Goal: Communication & Community: Answer question/provide support

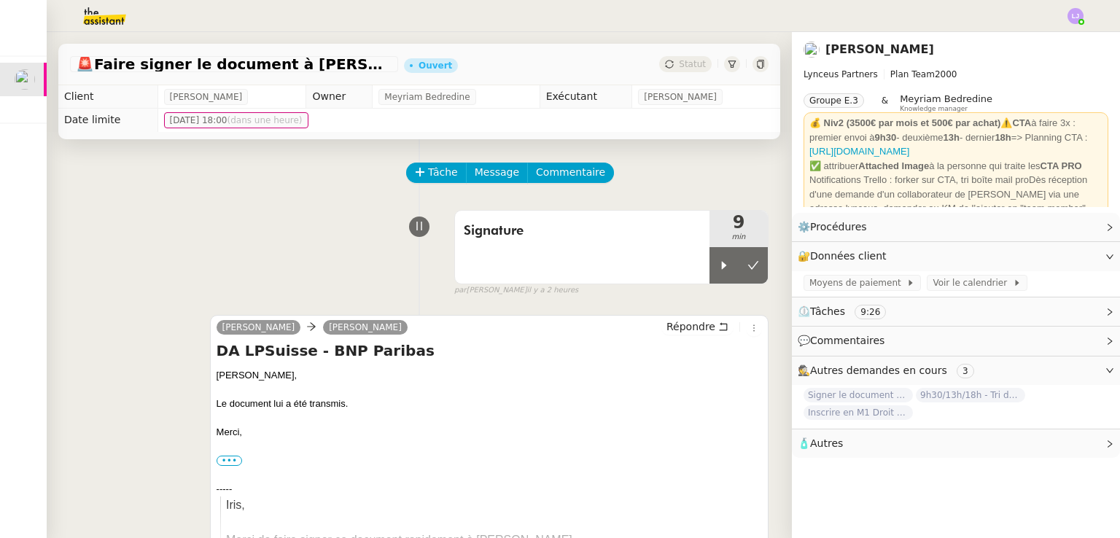
scroll to position [0, 6]
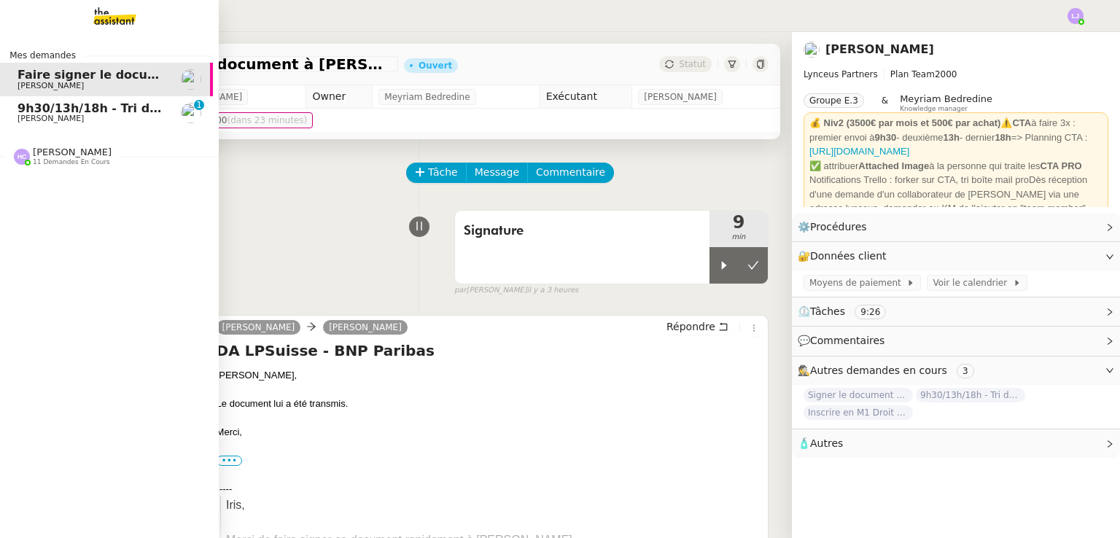
click at [20, 103] on span "9h30/13h/18h - Tri de la boite mail PRO - 29 août 2025" at bounding box center [195, 108] width 357 height 14
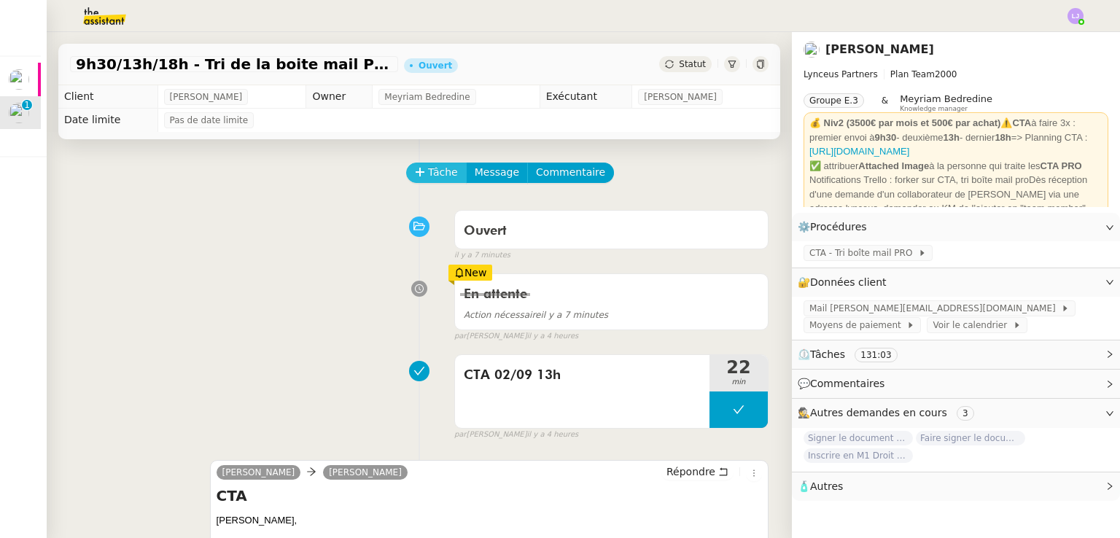
click at [435, 173] on span "Tâche" at bounding box center [443, 172] width 30 height 17
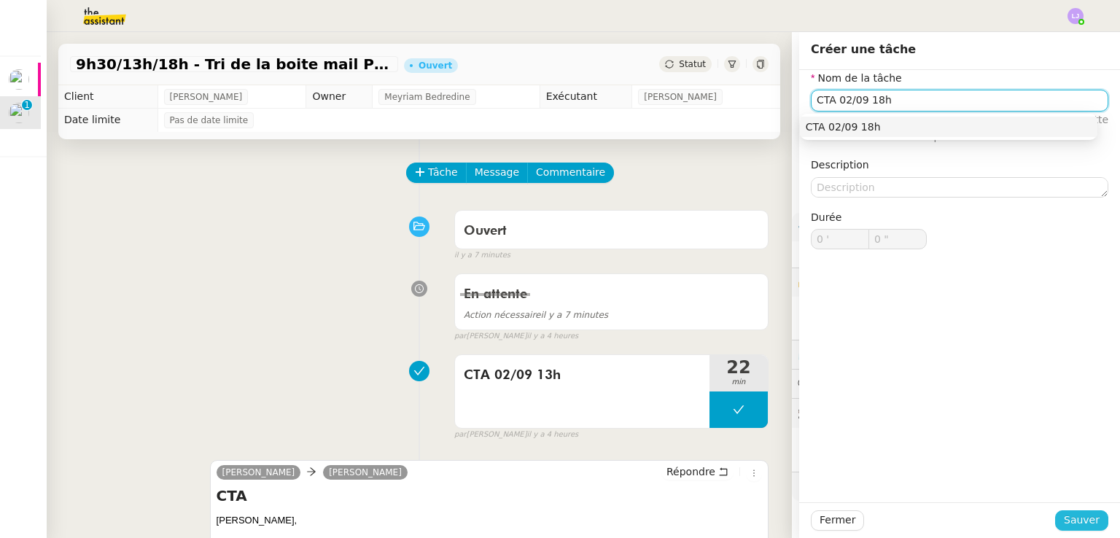
type input "CTA 02/09 18h"
click at [1057, 525] on button "Sauver" at bounding box center [1081, 520] width 53 height 20
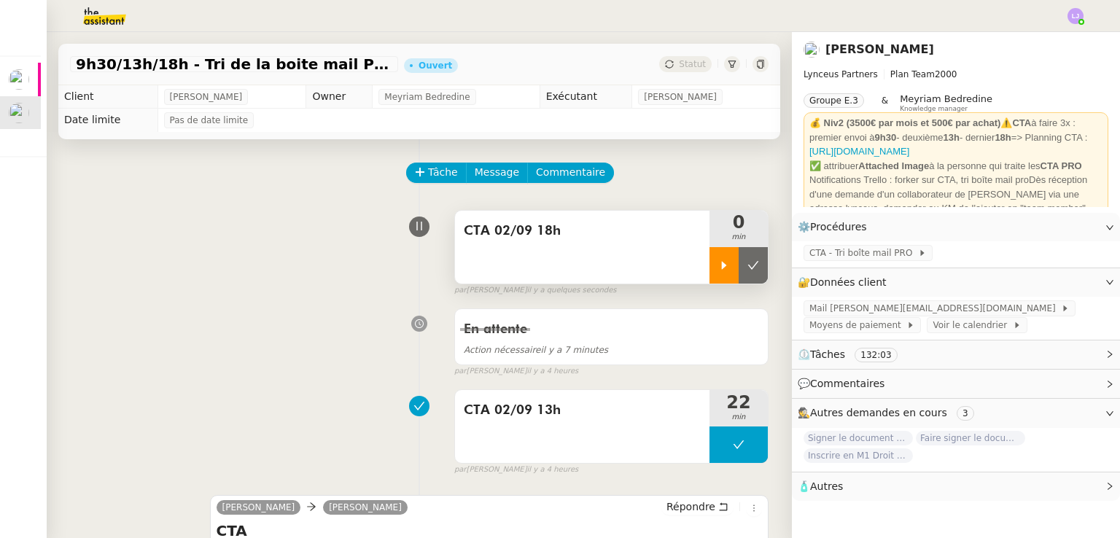
click at [716, 262] on div at bounding box center [723, 265] width 29 height 36
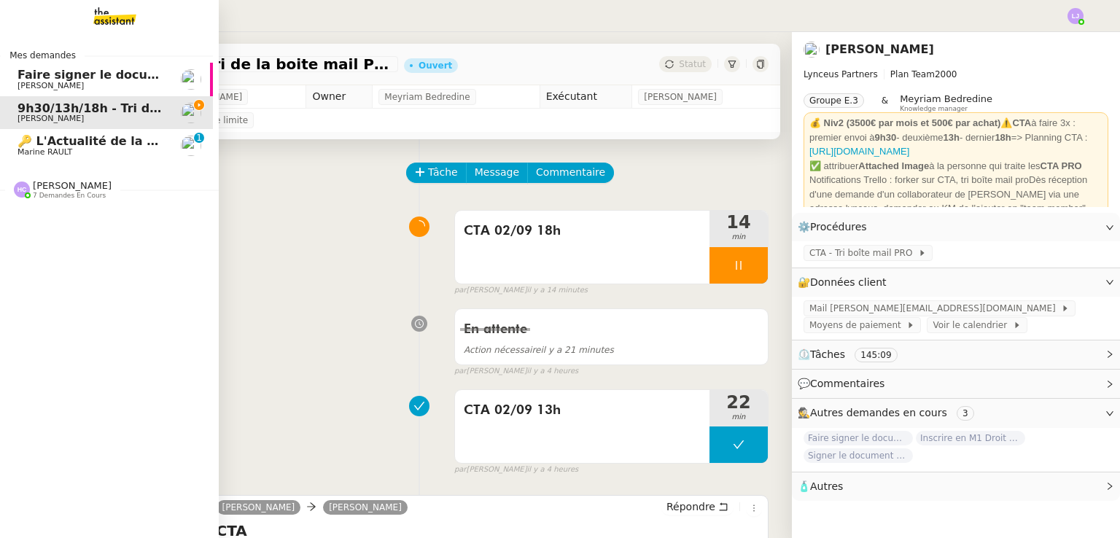
click at [64, 151] on span "Marine RAULT" at bounding box center [90, 152] width 147 height 9
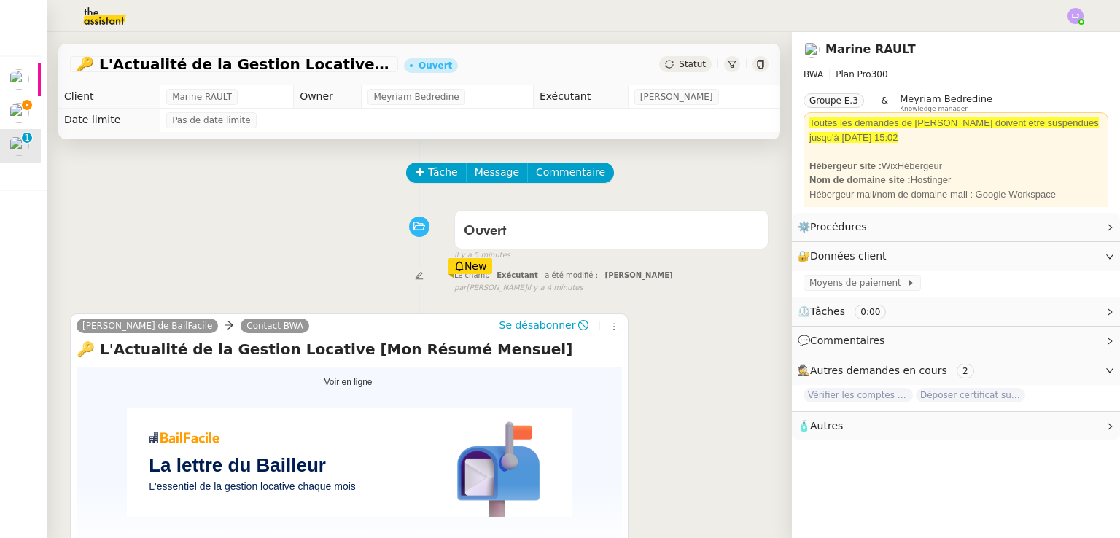
click at [527, 364] on div "🔑 L'Actualité de la Gestion Locative [Mon Résumé Mensuel] Calendrier des avis e…" at bounding box center [349, 448] width 545 height 219
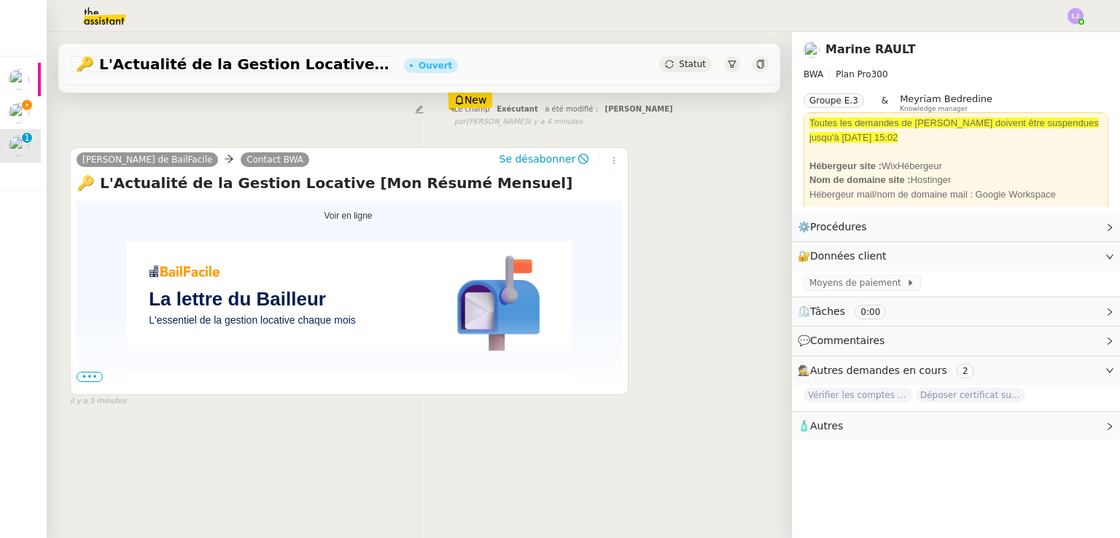
scroll to position [195, 0]
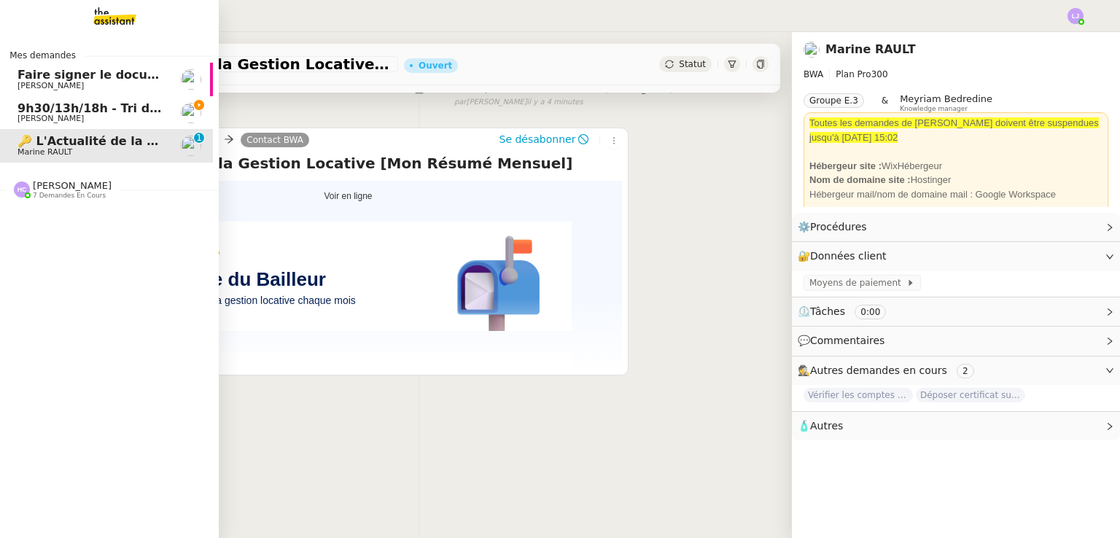
click at [52, 103] on span "9h30/13h/18h - Tri de la boite mail PRO - 29 août 2025" at bounding box center [195, 108] width 357 height 14
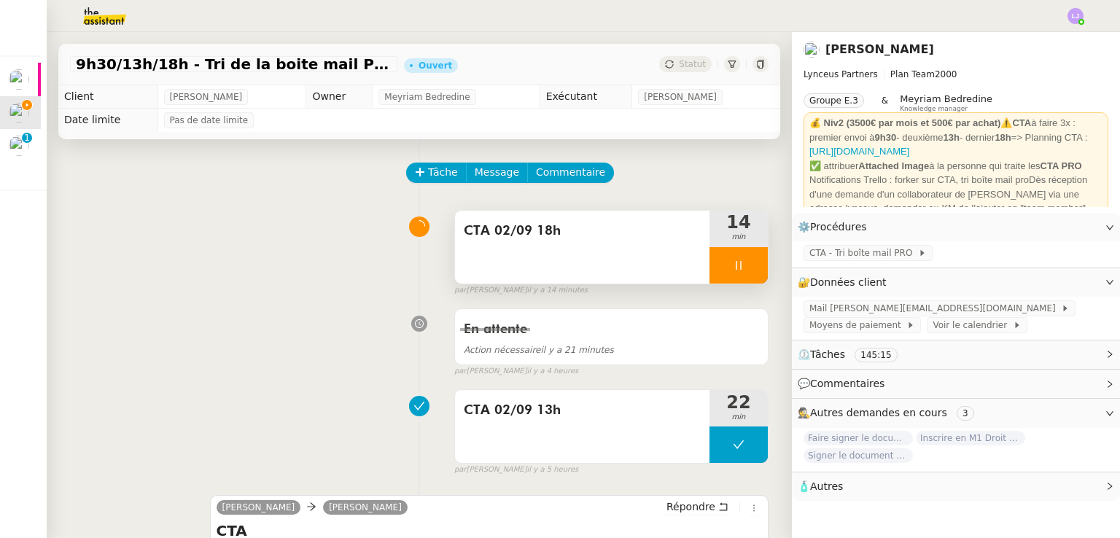
click at [733, 265] on icon at bounding box center [739, 265] width 12 height 12
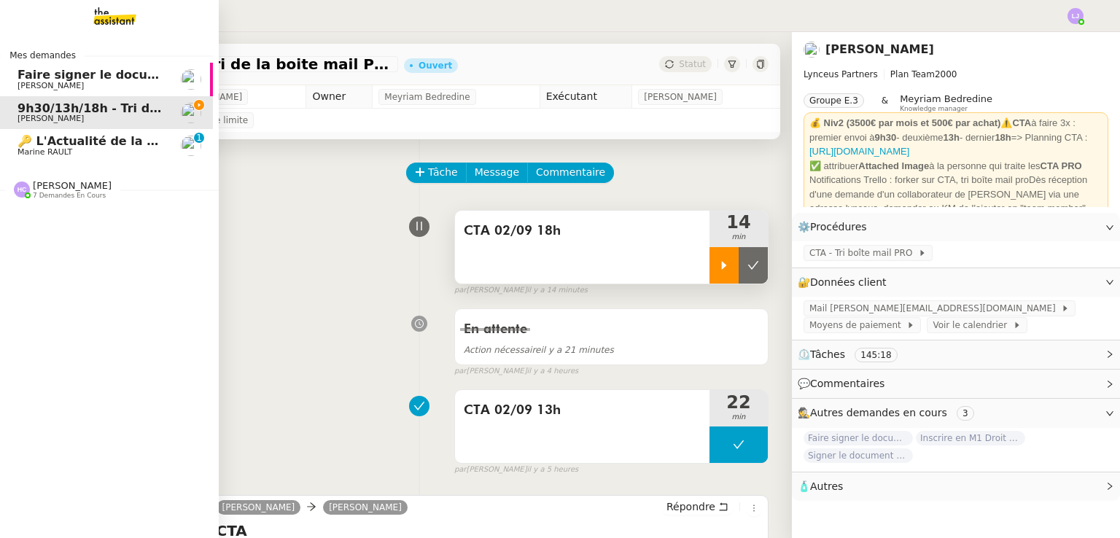
click at [0, 88] on link "Faire signer le document à [PERSON_NAME]" at bounding box center [103, 80] width 219 height 34
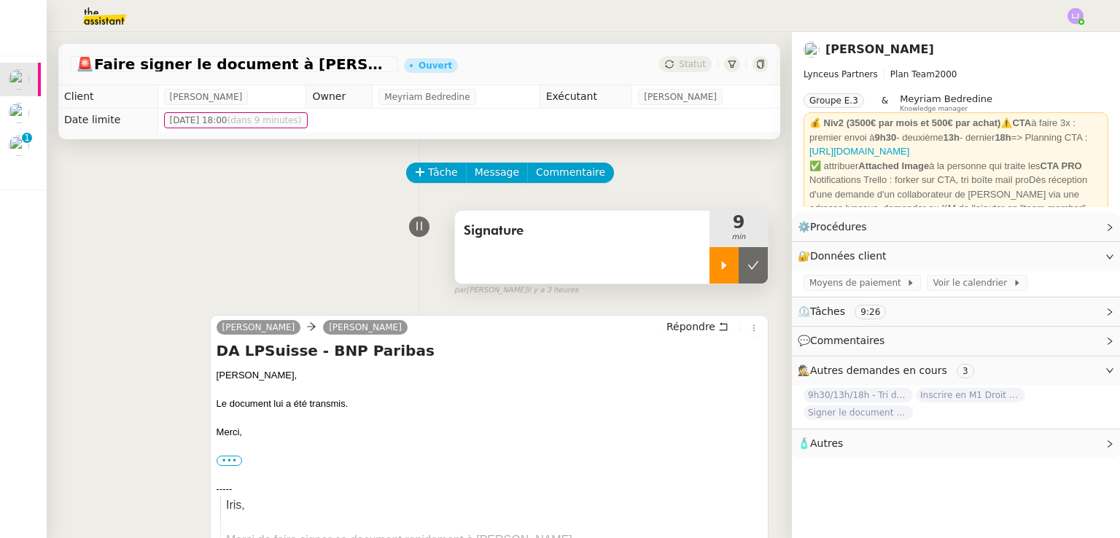
click at [709, 260] on div at bounding box center [723, 265] width 29 height 36
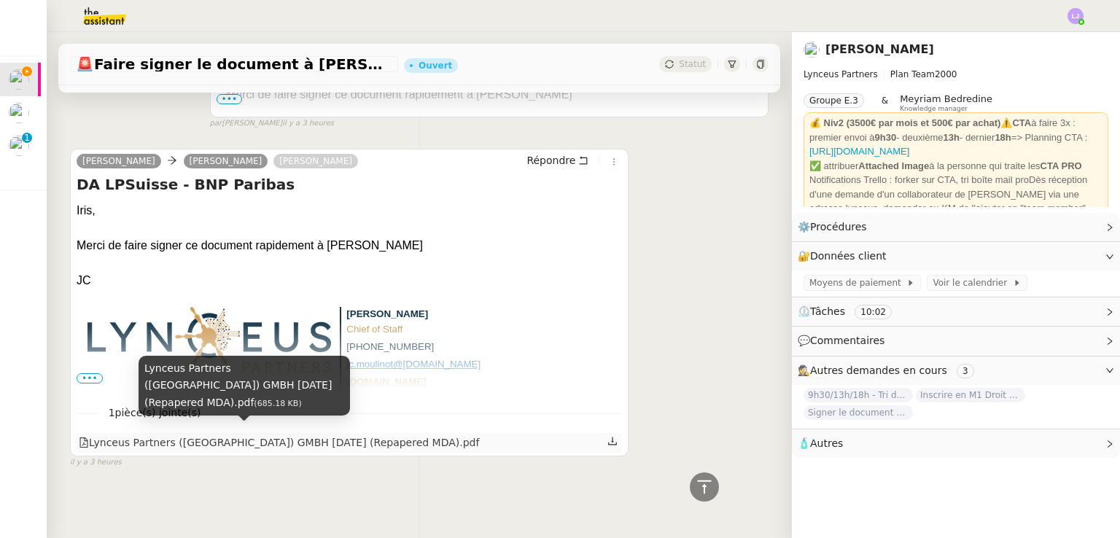
click at [268, 434] on div "Lynceus Partners ([GEOGRAPHIC_DATA]) GMBH [DATE] (Repapered MDA).pdf" at bounding box center [279, 442] width 400 height 17
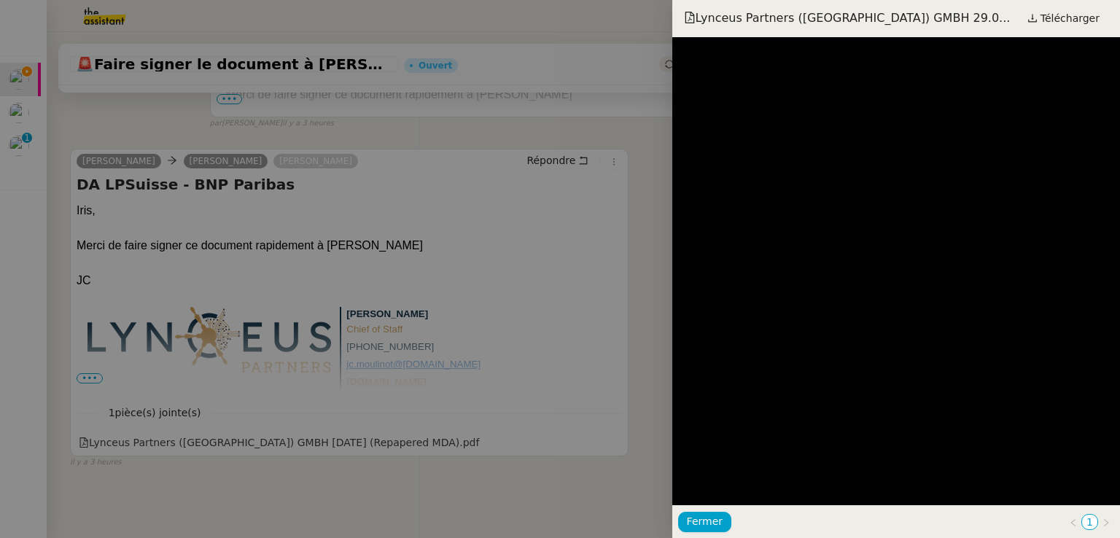
click at [370, 336] on div at bounding box center [560, 269] width 1120 height 538
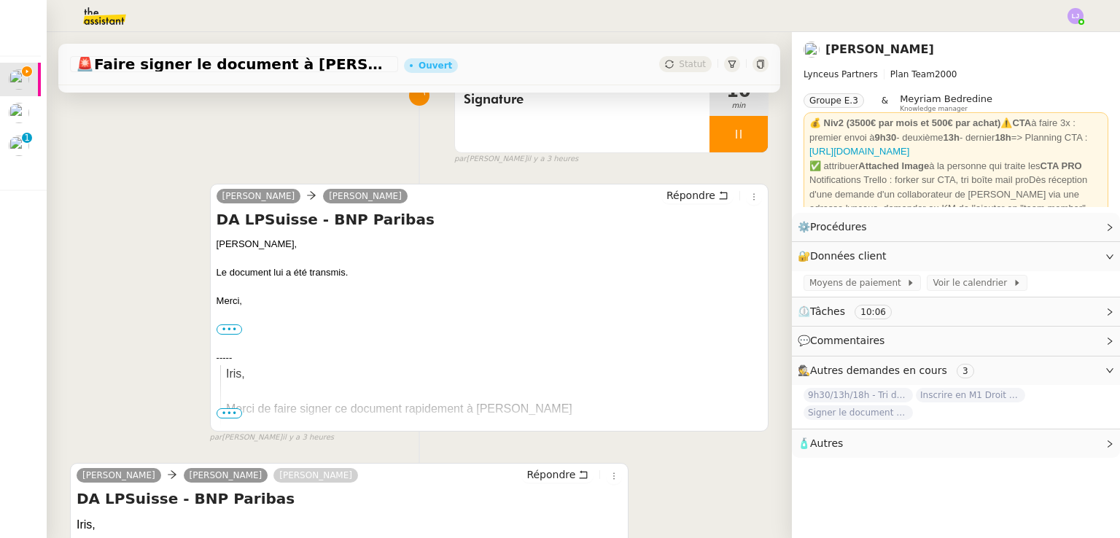
scroll to position [133, 0]
click at [718, 199] on icon at bounding box center [723, 194] width 10 height 10
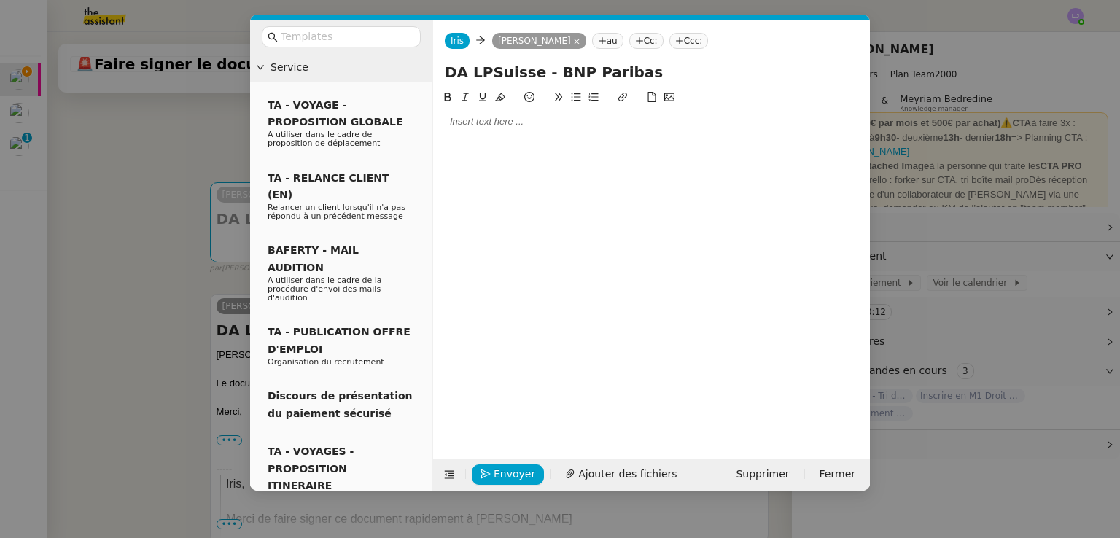
click at [663, 47] on nz-tag "Cc:" at bounding box center [646, 41] width 34 height 16
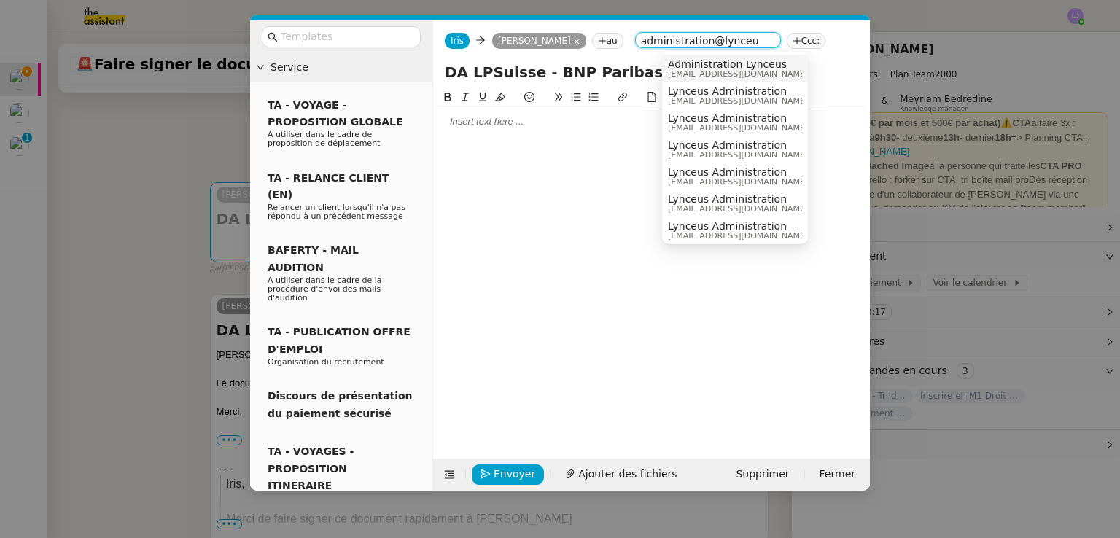
type input "administration@lynceu"
click at [694, 70] on span "[EMAIL_ADDRESS][DOMAIN_NAME]" at bounding box center [738, 74] width 140 height 8
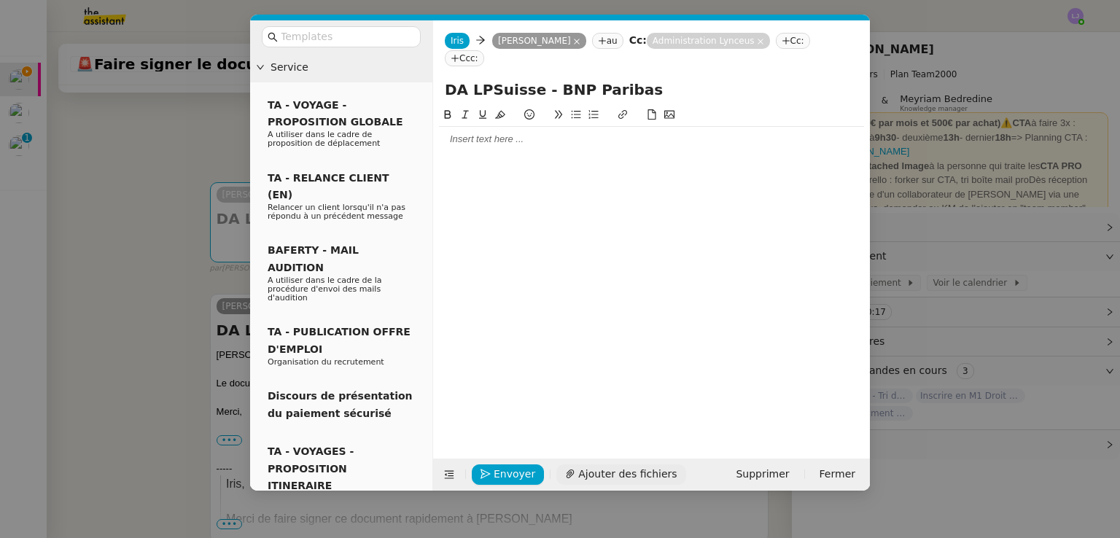
click at [613, 466] on span "Ajouter des fichiers" at bounding box center [627, 474] width 98 height 17
click at [469, 147] on div at bounding box center [651, 139] width 425 height 25
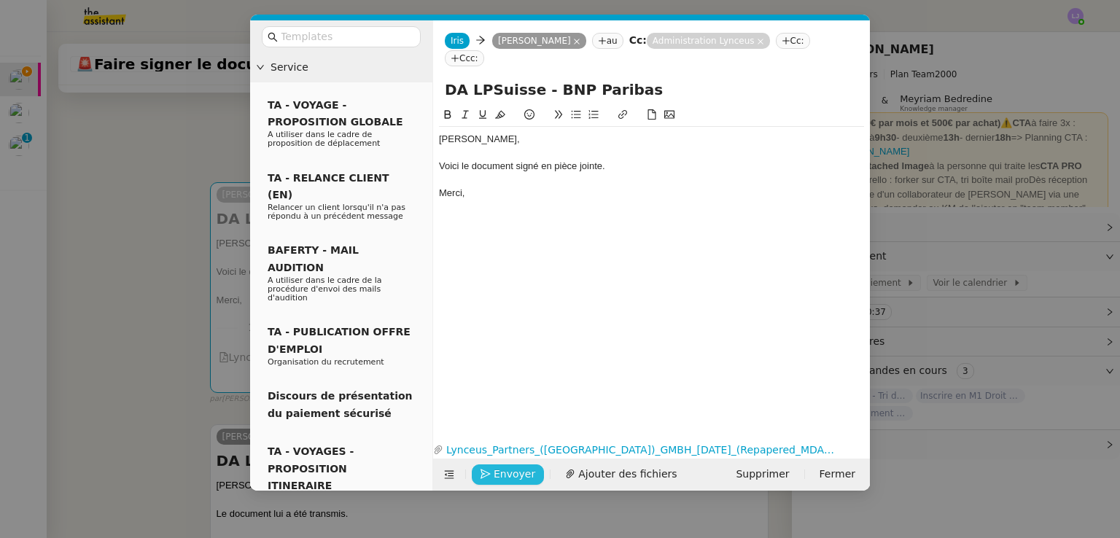
click at [522, 477] on span "Envoyer" at bounding box center [514, 474] width 42 height 17
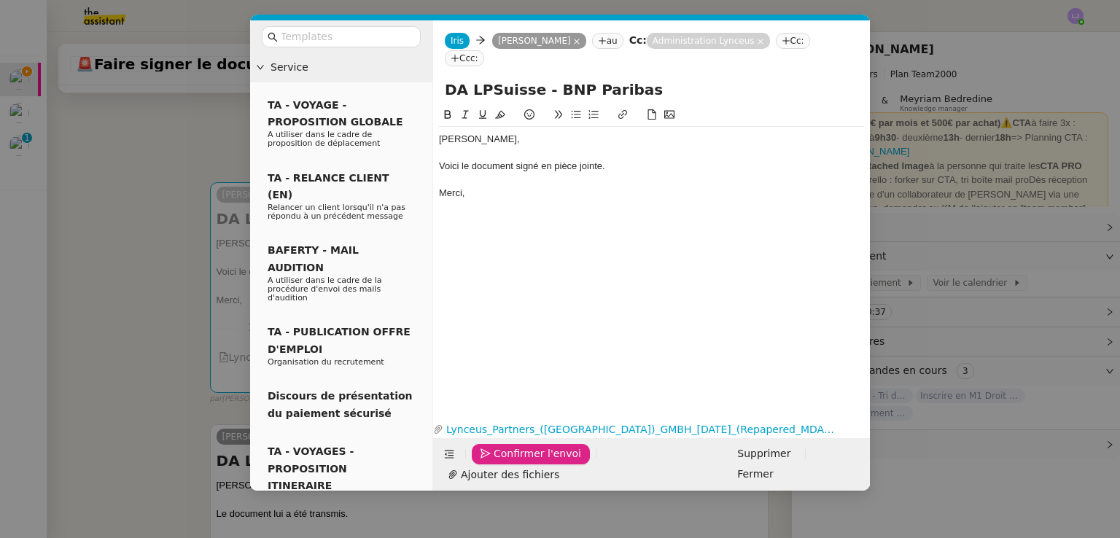
click at [522, 462] on span "Confirmer l'envoi" at bounding box center [536, 453] width 87 height 17
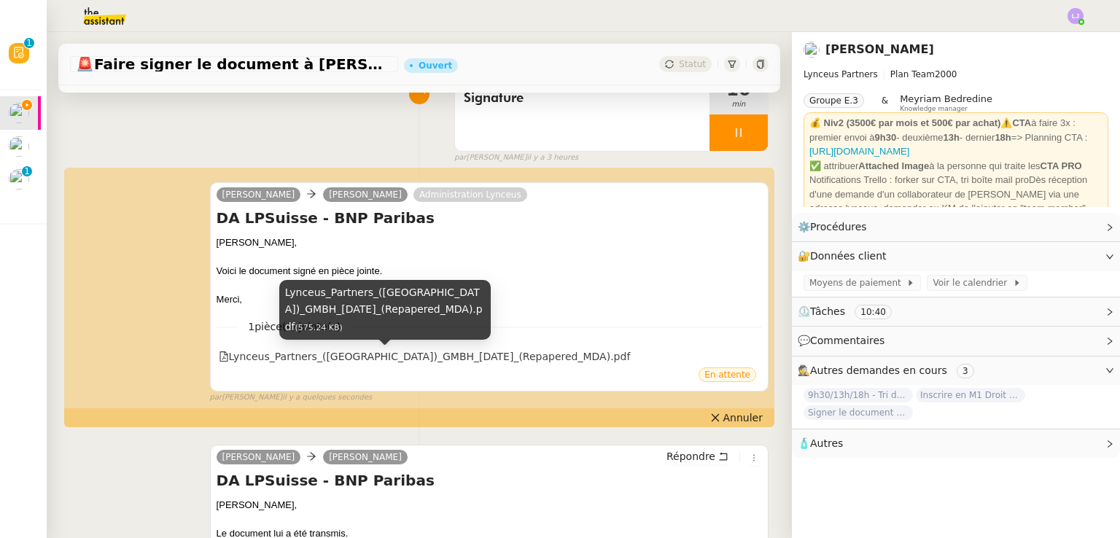
click at [443, 362] on div "Lynceus_Partners_([GEOGRAPHIC_DATA])_GMBH_[DATE]_(Repapered_MDA).pdf" at bounding box center [425, 356] width 412 height 17
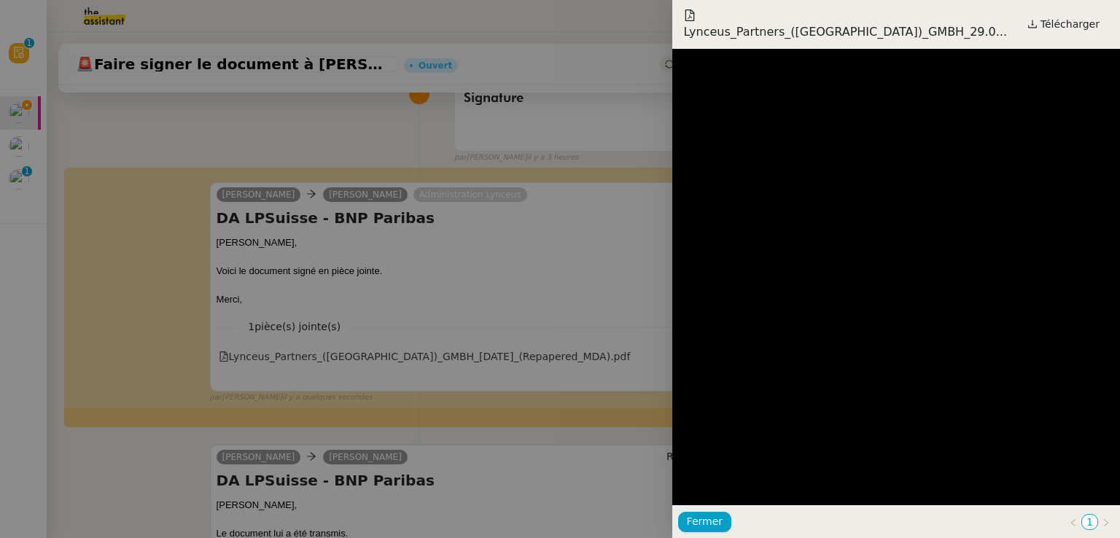
click at [541, 286] on div at bounding box center [560, 269] width 1120 height 538
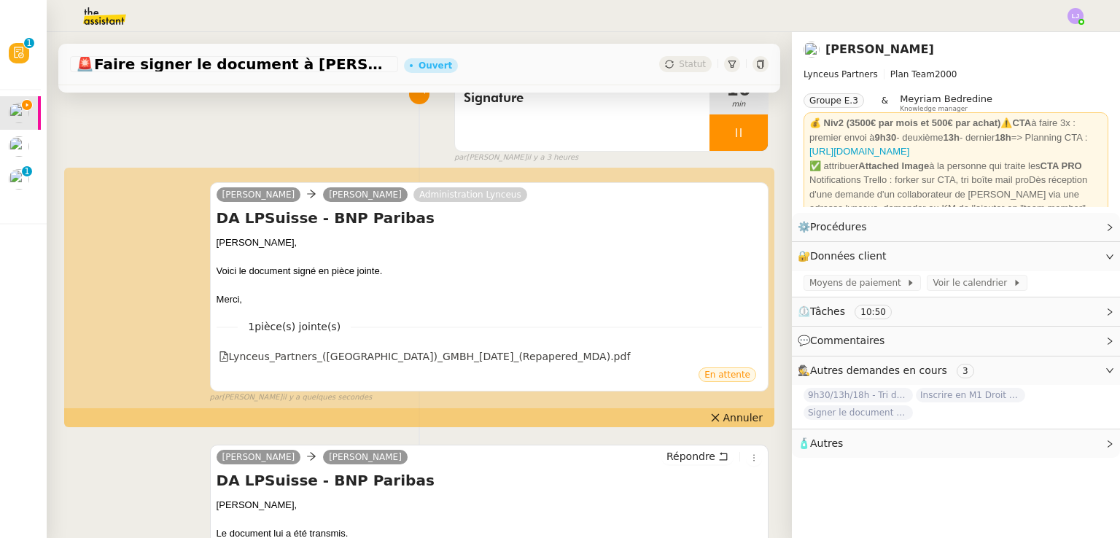
scroll to position [0, 0]
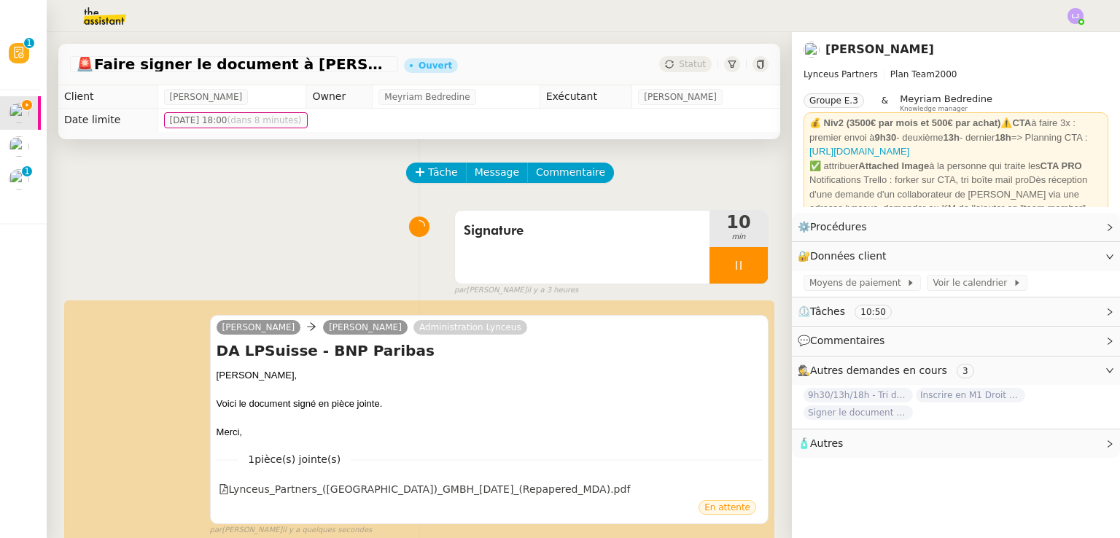
click at [130, 27] on img at bounding box center [92, 16] width 113 height 32
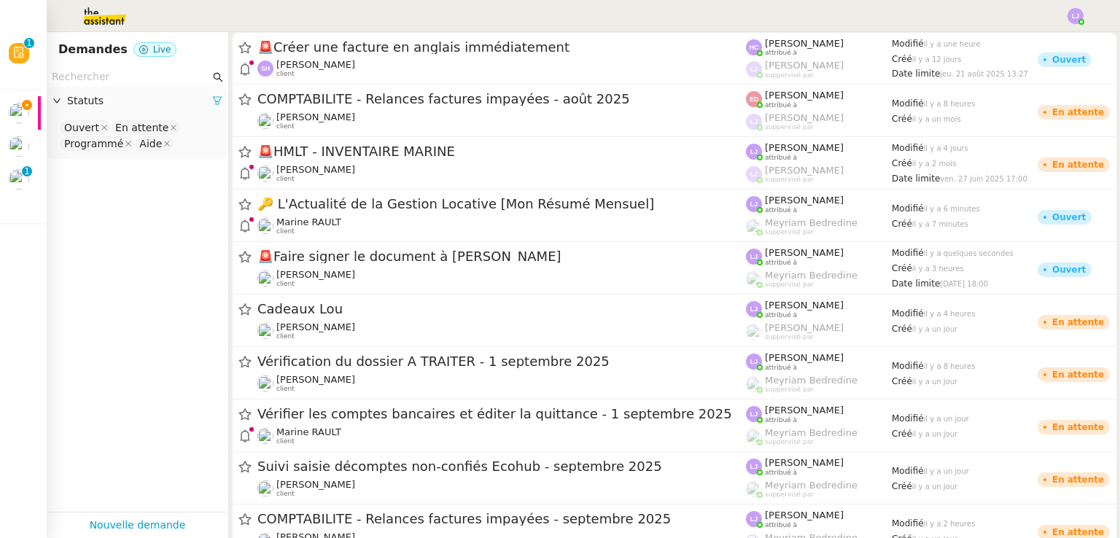
click at [212, 102] on icon at bounding box center [217, 100] width 10 height 10
click at [207, 102] on span "Statuts" at bounding box center [144, 101] width 155 height 17
click at [120, 122] on nz-select-top-control "Please select" at bounding box center [137, 128] width 158 height 18
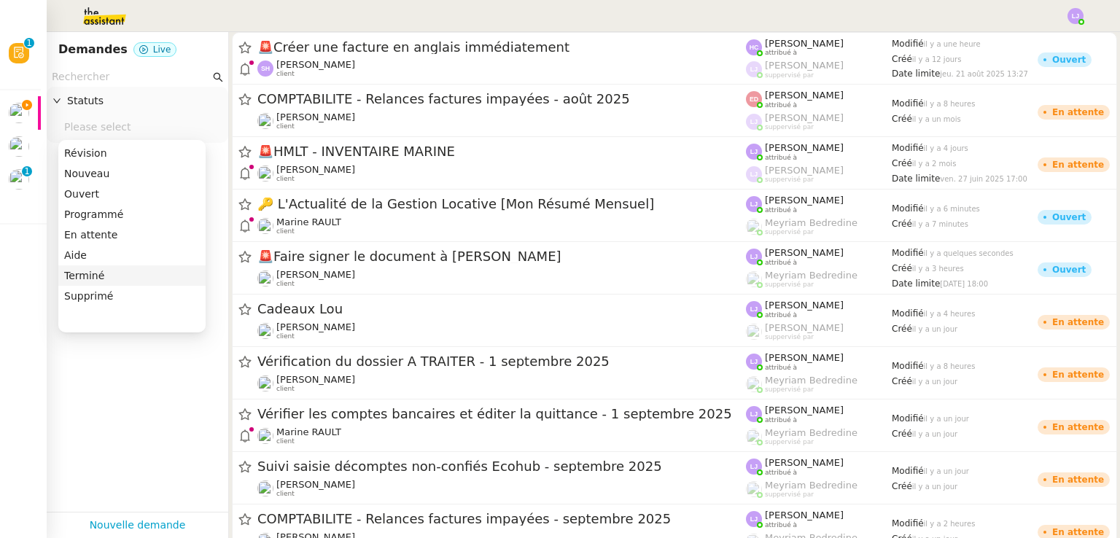
click at [89, 270] on div "Terminé" at bounding box center [132, 275] width 136 height 13
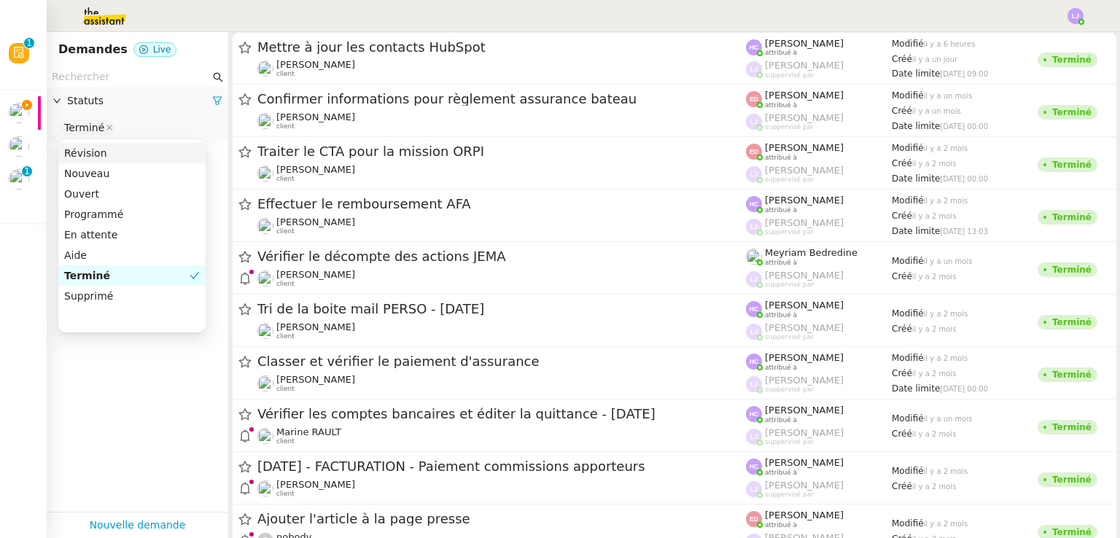
click at [136, 69] on input "text" at bounding box center [131, 77] width 158 height 17
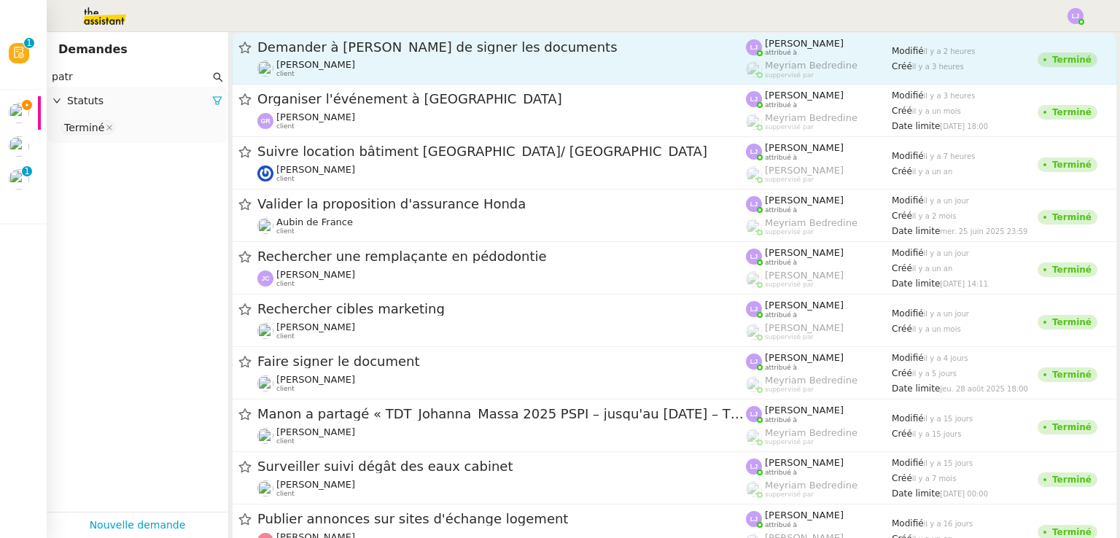
type input "patr"
click at [274, 50] on span "Demander à [PERSON_NAME] de signer les documents" at bounding box center [501, 47] width 488 height 13
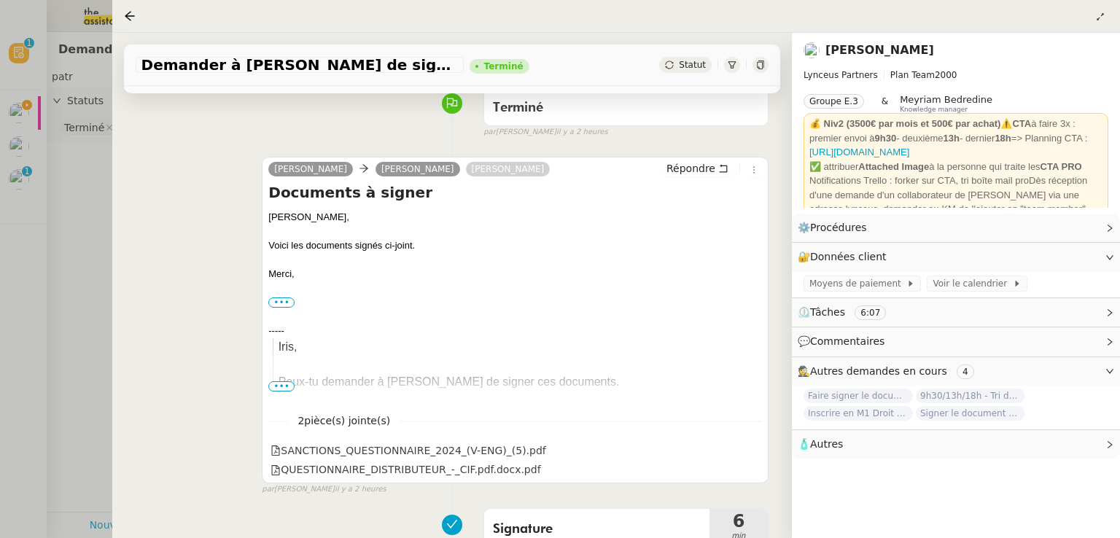
scroll to position [128, 0]
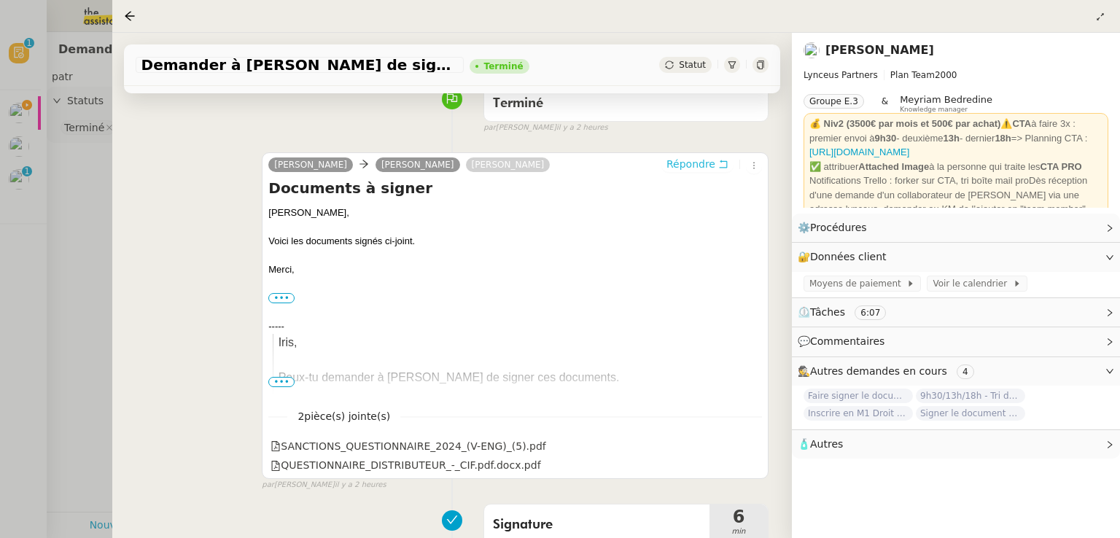
click at [692, 168] on span "Répondre" at bounding box center [690, 164] width 49 height 15
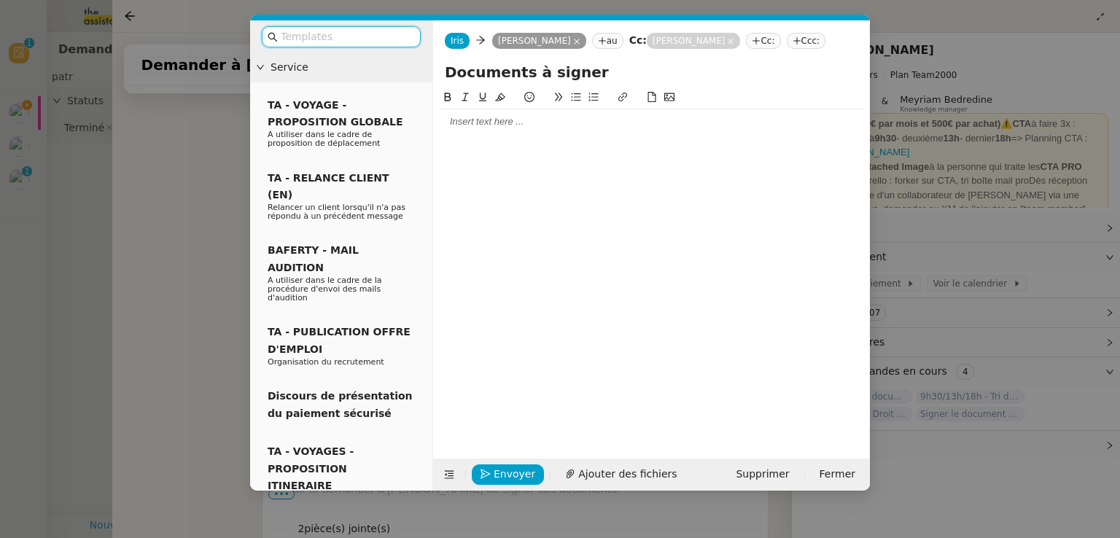
click at [734, 39] on icon at bounding box center [730, 41] width 7 height 7
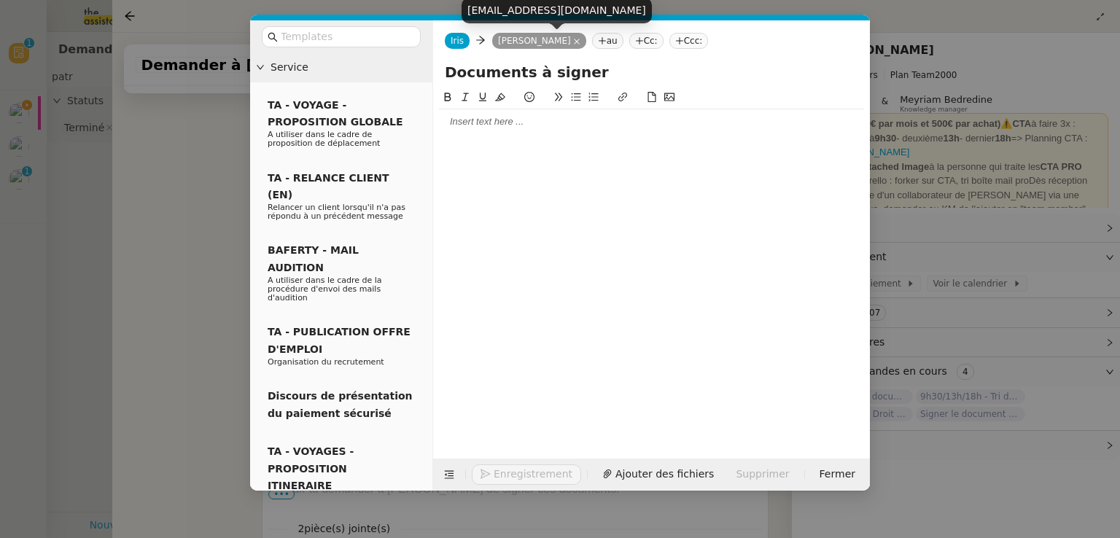
click at [580, 42] on icon at bounding box center [576, 41] width 7 height 7
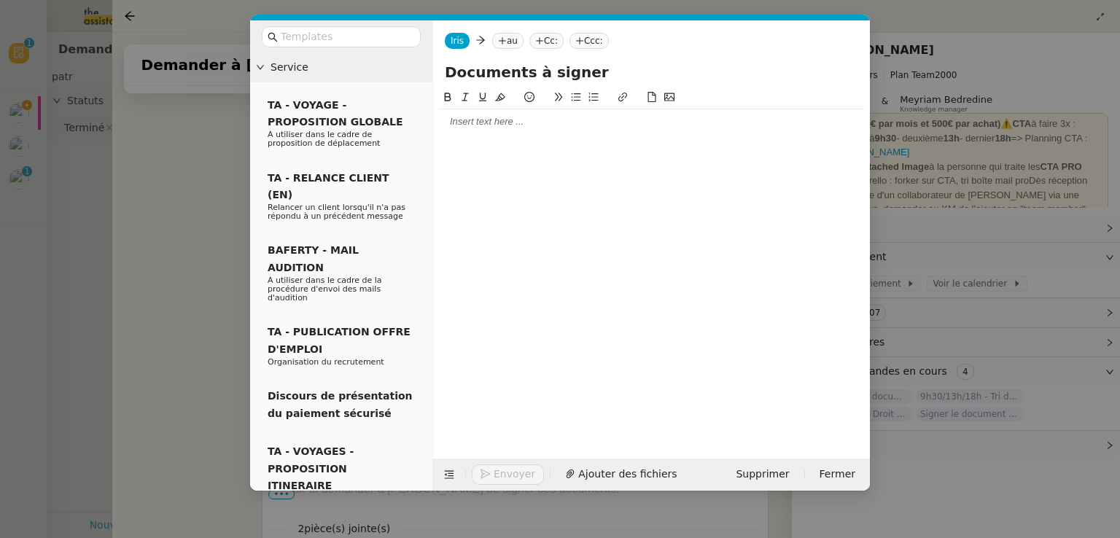
click at [507, 36] on nz-tag "au" at bounding box center [507, 41] width 31 height 16
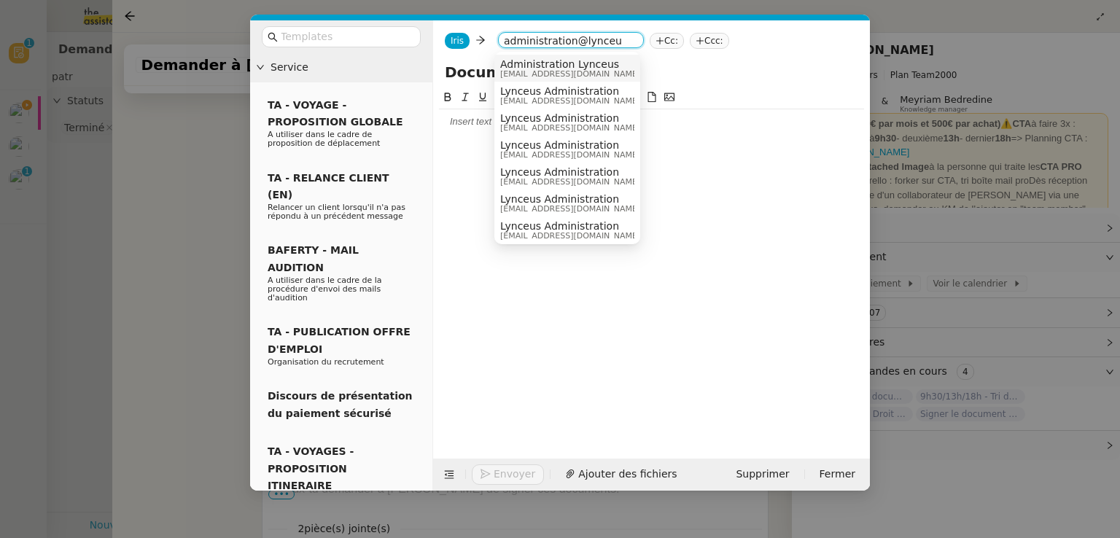
type input "administration@lynceu"
click at [592, 71] on span "[EMAIL_ADDRESS][DOMAIN_NAME]" at bounding box center [570, 74] width 140 height 8
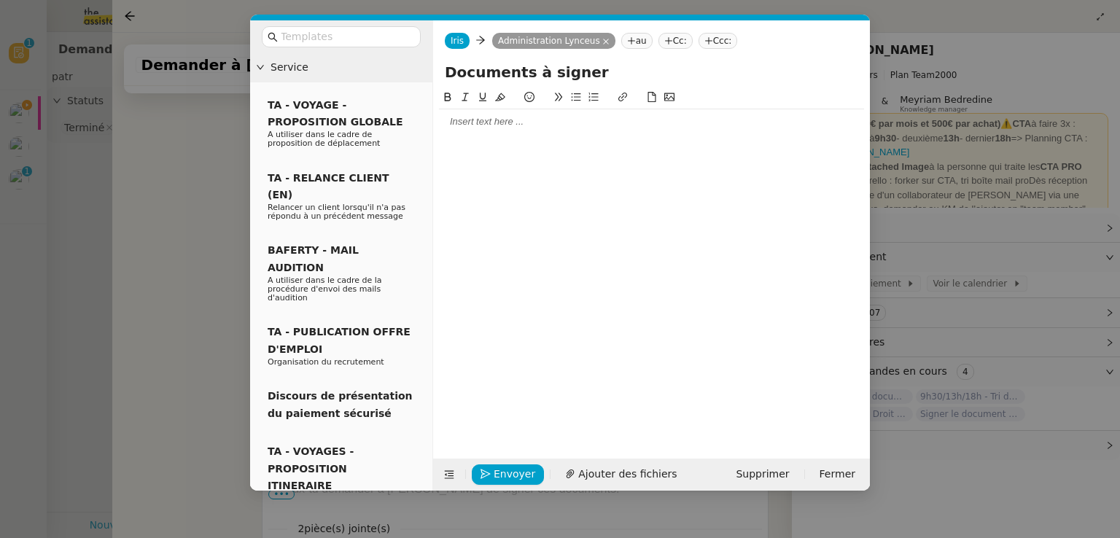
click at [552, 124] on div at bounding box center [651, 121] width 425 height 13
click at [582, 475] on span "Ajouter des fichiers" at bounding box center [627, 474] width 98 height 17
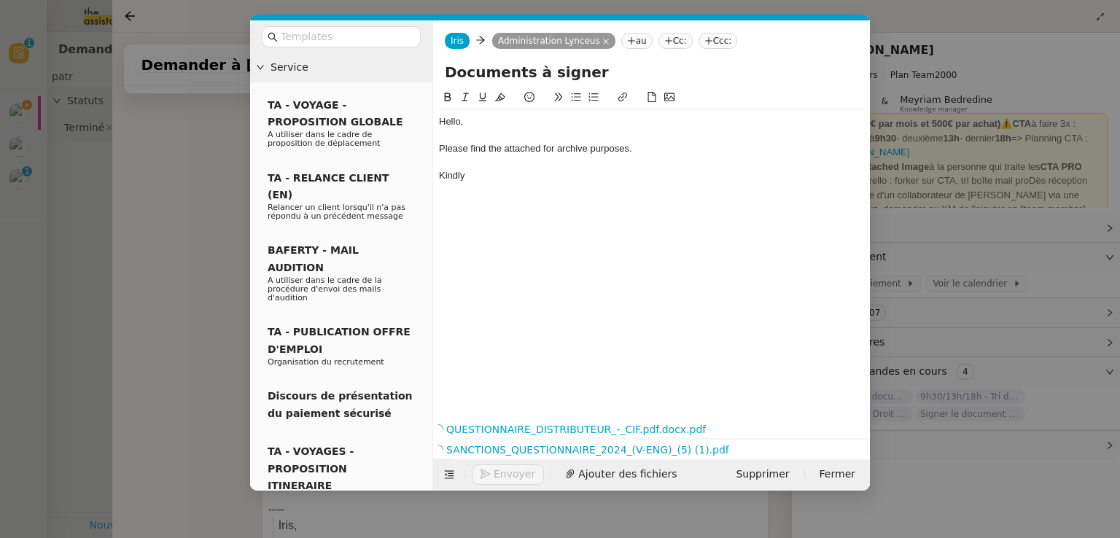
click at [450, 179] on div "Kindly" at bounding box center [651, 175] width 425 height 13
click at [501, 472] on span "Envoyer" at bounding box center [514, 474] width 42 height 17
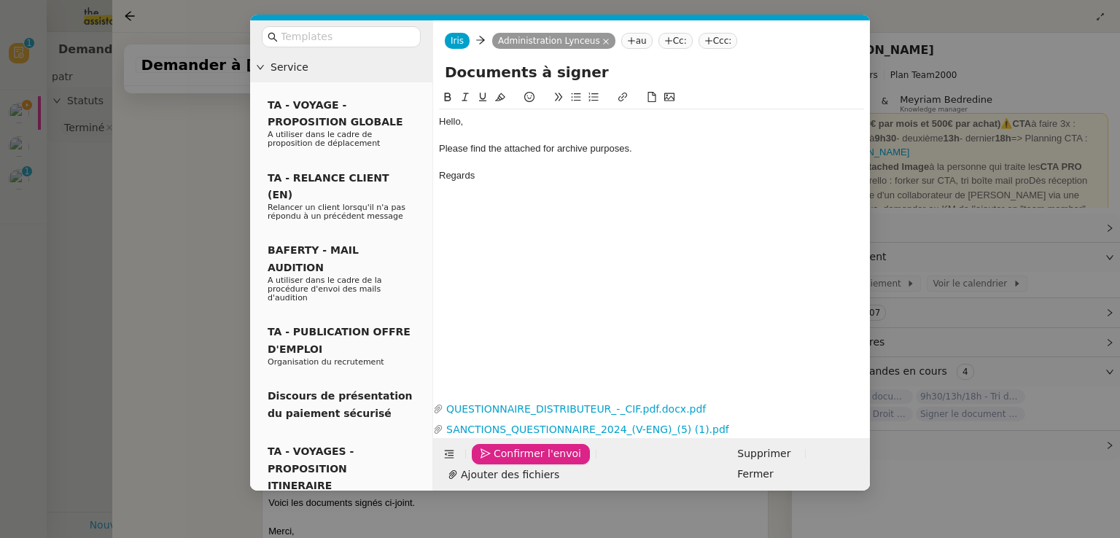
click at [501, 462] on span "Confirmer l'envoi" at bounding box center [536, 453] width 87 height 17
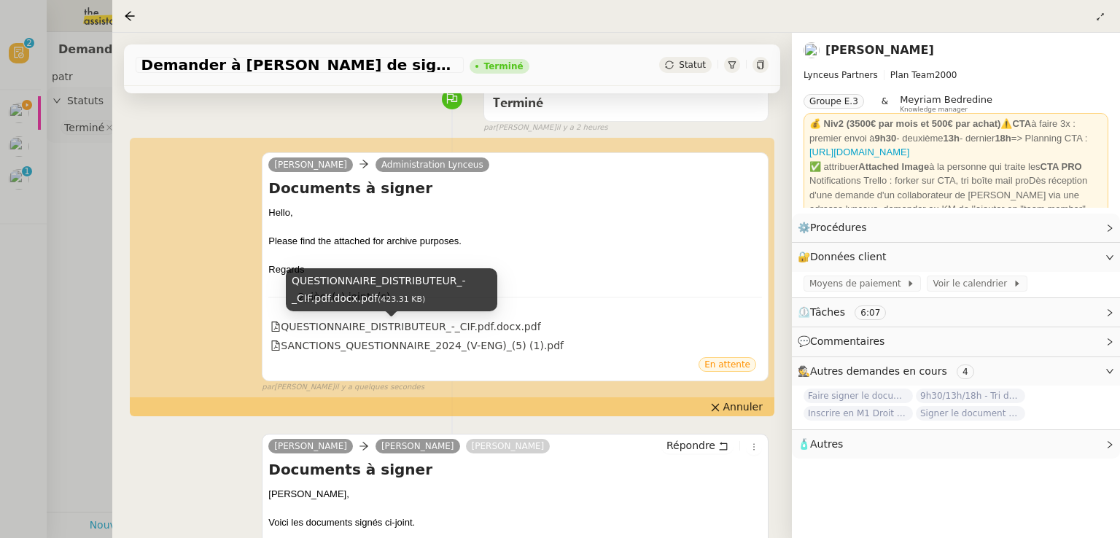
click at [405, 329] on div "QUESTIONNAIRE_DISTRIBUTEUR_-_CIF.pdf.docx.pdf" at bounding box center [405, 327] width 270 height 17
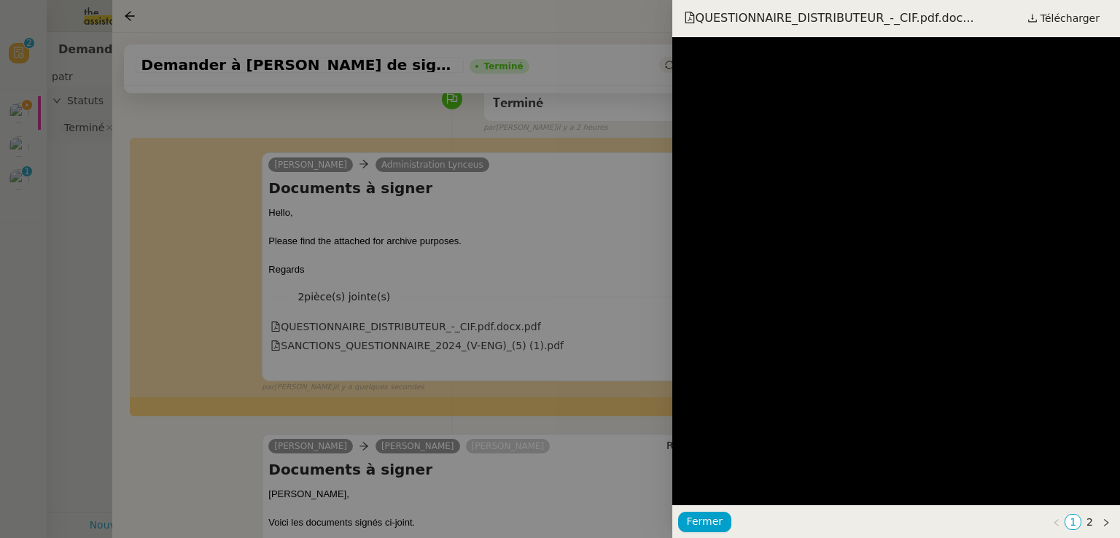
click at [405, 329] on div at bounding box center [560, 269] width 1120 height 538
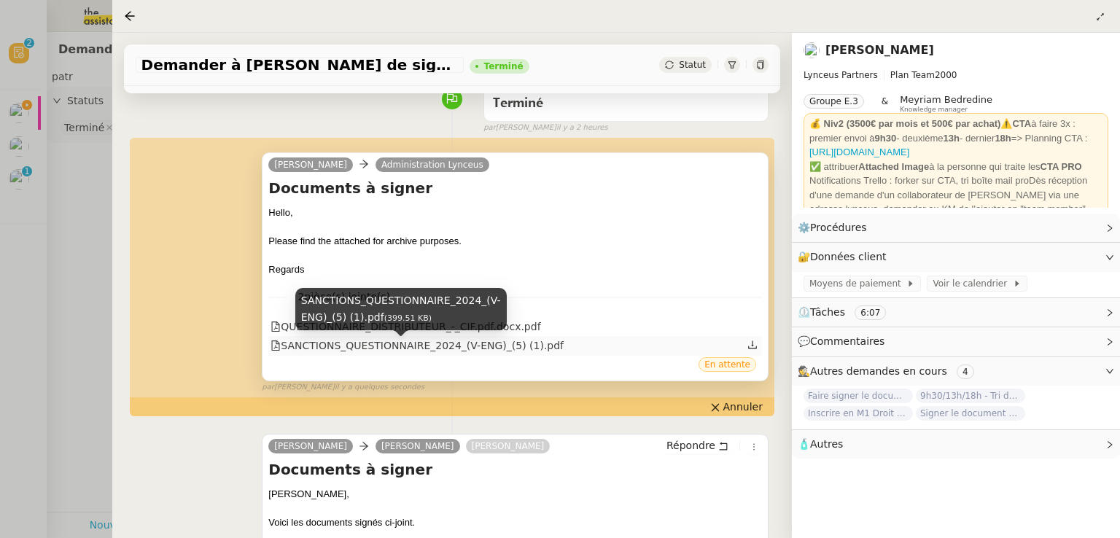
click at [440, 346] on div "SANCTIONS_QUESTIONNAIRE_2024_(V-ENG)_(5) (1).pdf" at bounding box center [416, 345] width 293 height 17
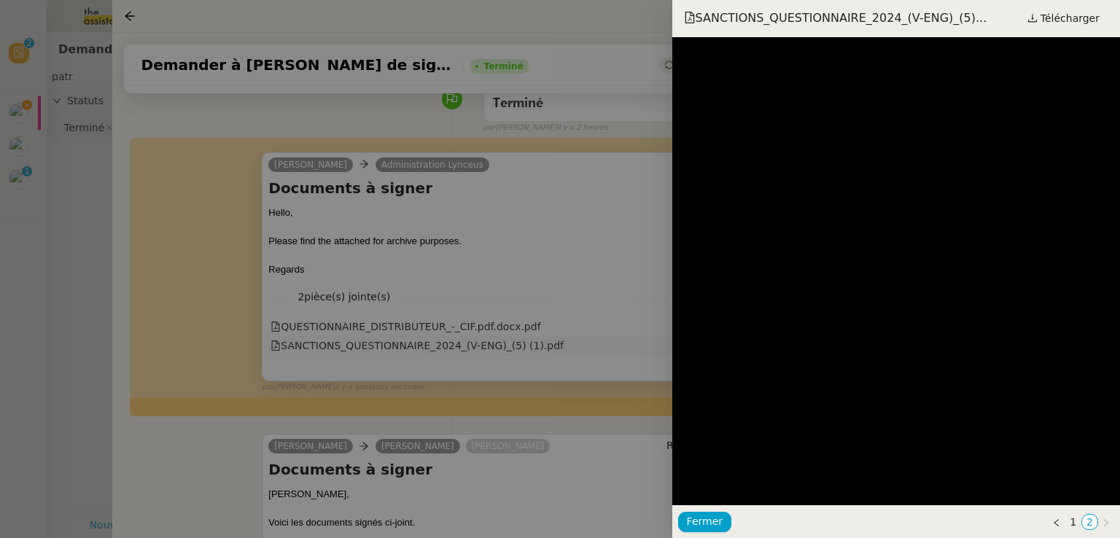
click at [440, 346] on div at bounding box center [560, 269] width 1120 height 538
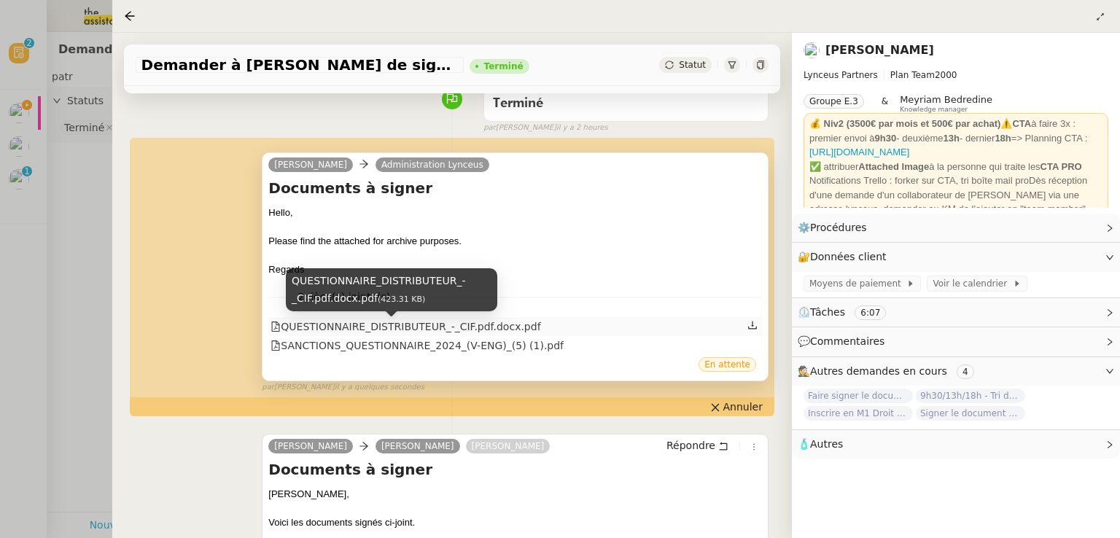
click at [434, 323] on div "QUESTIONNAIRE_DISTRIBUTEUR_-_CIF.pdf.docx.pdf" at bounding box center [405, 327] width 270 height 17
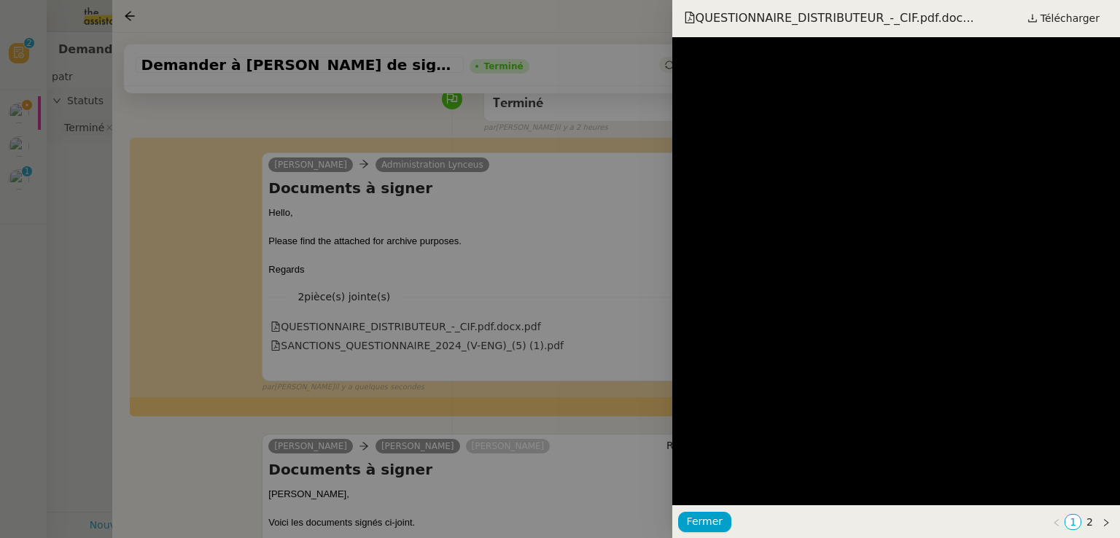
click at [433, 275] on div at bounding box center [560, 269] width 1120 height 538
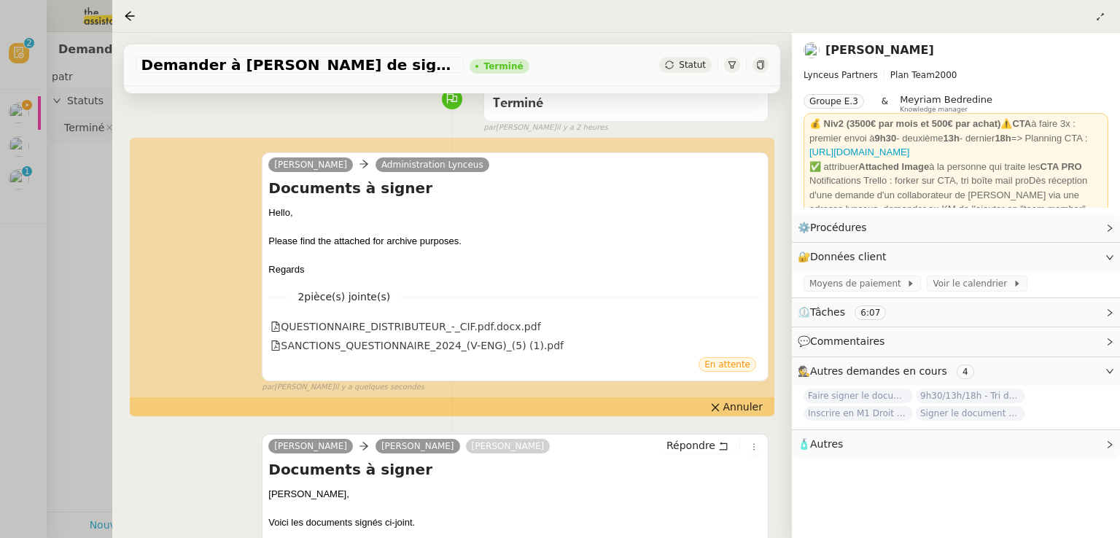
click at [73, 283] on div at bounding box center [560, 269] width 1120 height 538
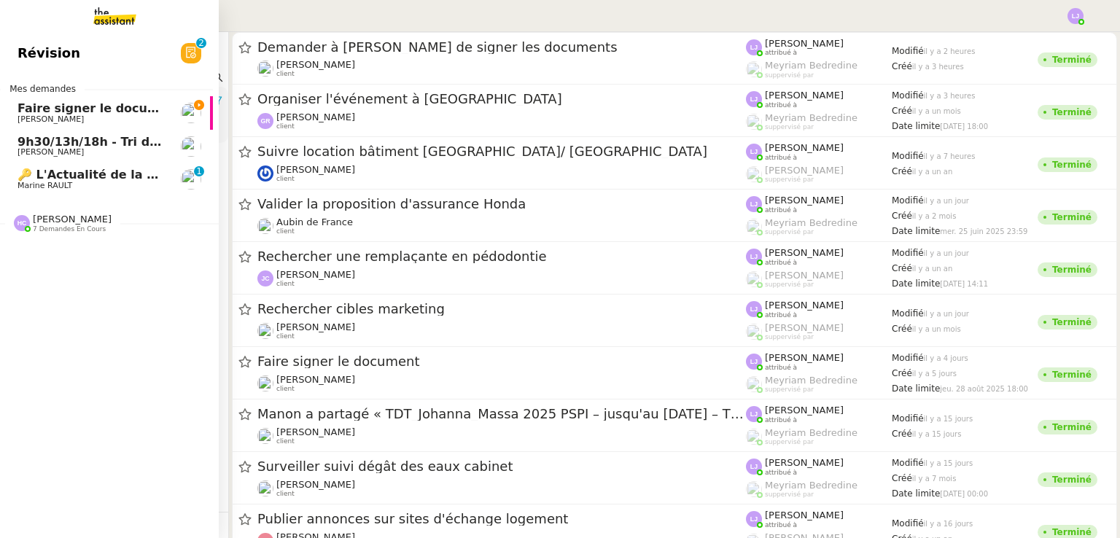
click at [37, 105] on span "Faire signer le document à [PERSON_NAME]" at bounding box center [161, 108] width 288 height 14
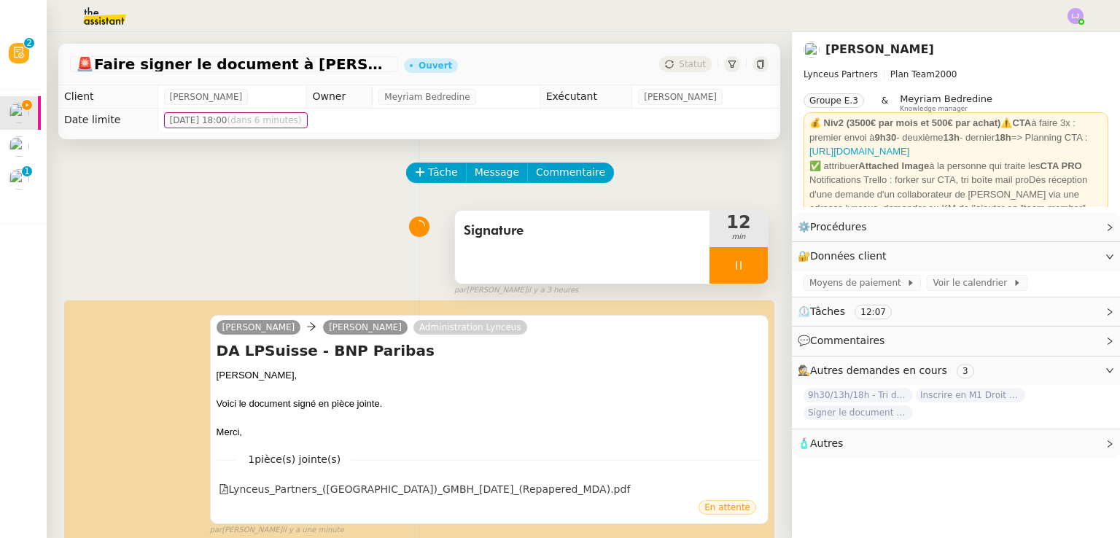
click at [743, 267] on div at bounding box center [738, 265] width 58 height 36
click at [748, 267] on icon at bounding box center [753, 265] width 11 height 8
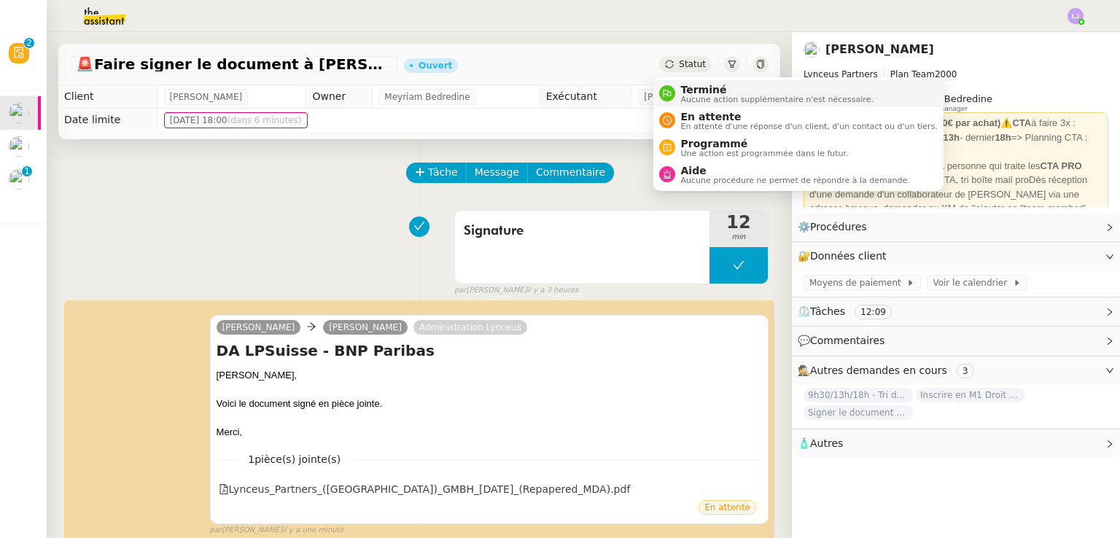
click at [700, 95] on span "Aucune action supplémentaire n'est nécessaire." at bounding box center [777, 99] width 192 height 8
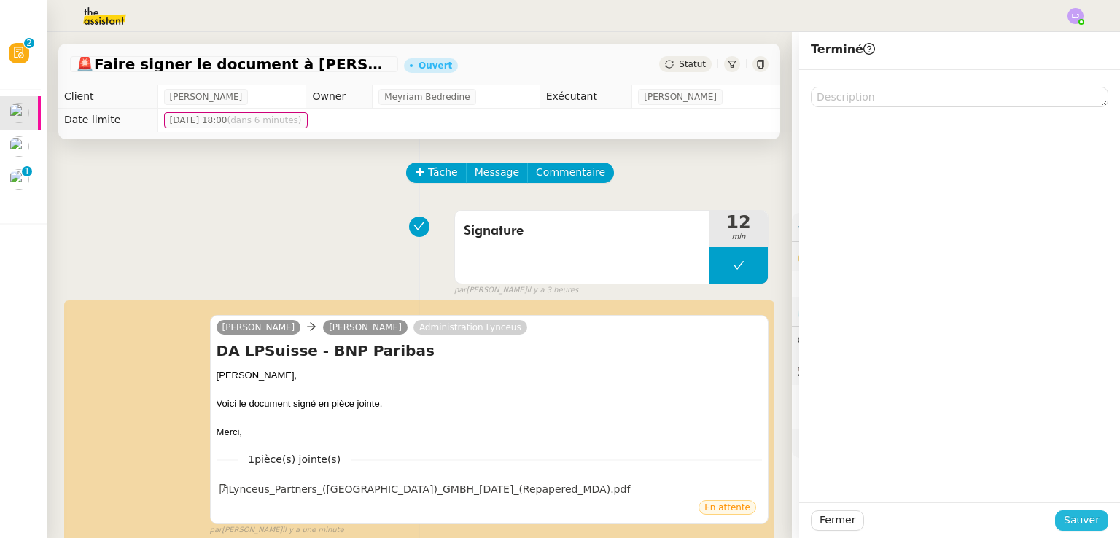
click at [1079, 512] on span "Sauver" at bounding box center [1081, 520] width 36 height 17
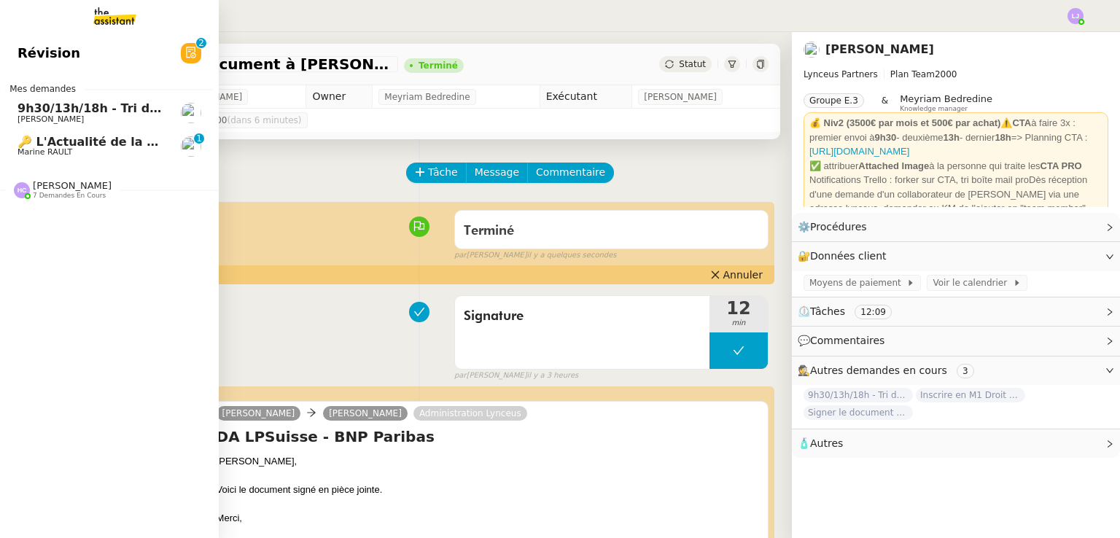
click at [65, 119] on span "[PERSON_NAME]" at bounding box center [90, 119] width 147 height 9
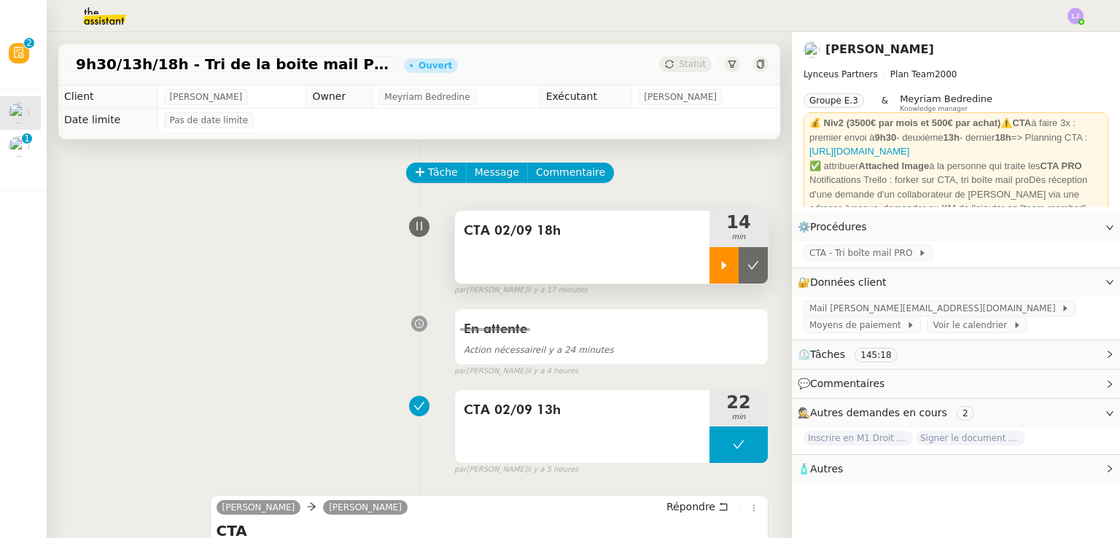
click at [711, 273] on div at bounding box center [723, 265] width 29 height 36
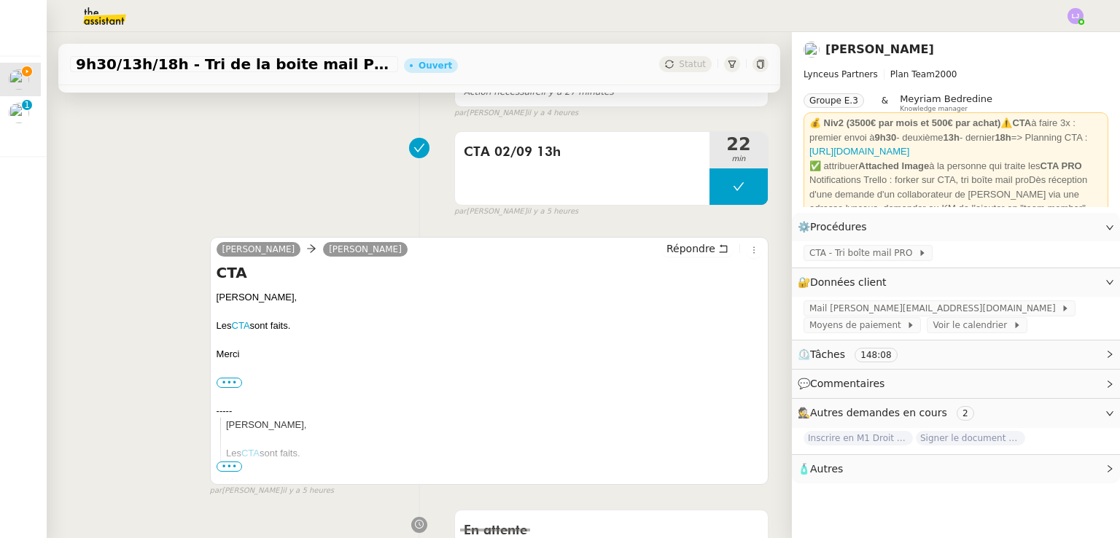
scroll to position [259, 0]
drag, startPoint x: 257, startPoint y: 367, endPoint x: 216, endPoint y: 319, distance: 63.1
click at [216, 319] on div "Les CTA sont faits." at bounding box center [488, 325] width 545 height 15
drag, startPoint x: 251, startPoint y: 350, endPoint x: 211, endPoint y: 301, distance: 63.2
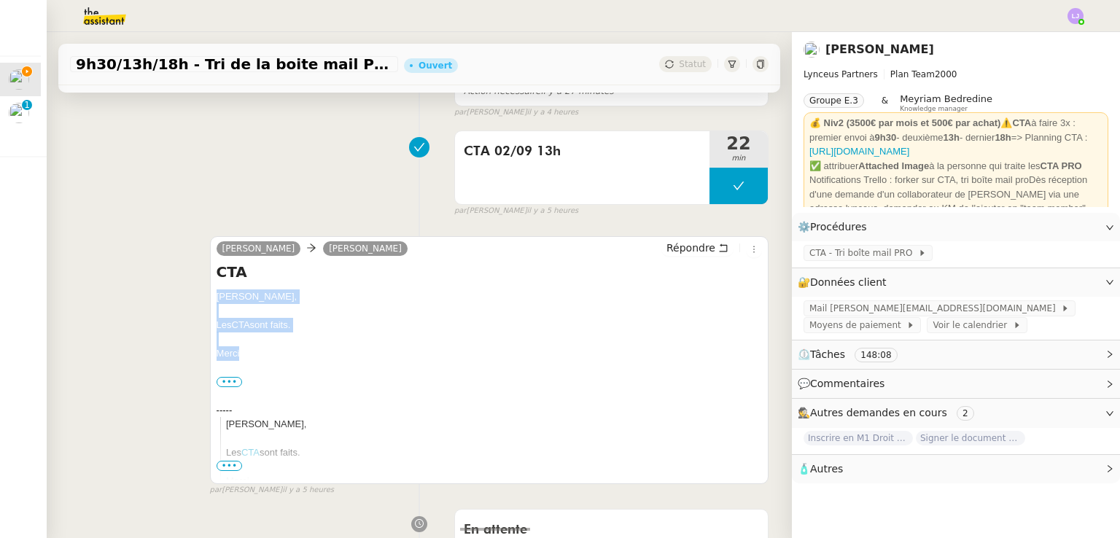
click at [211, 301] on div "[PERSON_NAME] [PERSON_NAME] Répondre CTA [PERSON_NAME], Les CTA sont faits. [GE…" at bounding box center [489, 360] width 558 height 248
copy div "[PERSON_NAME], Les CTA sont faits. [GEOGRAPHIC_DATA]"
click at [686, 249] on span "Répondre" at bounding box center [690, 248] width 49 height 15
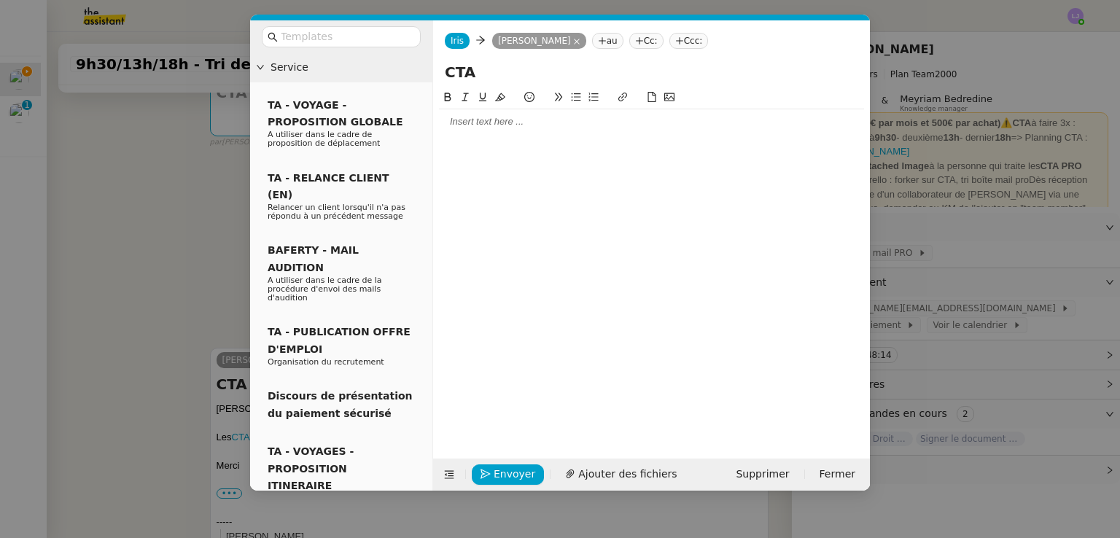
click at [572, 122] on div at bounding box center [651, 121] width 425 height 13
click at [171, 187] on nz-modal-container "Service TA - VOYAGE - PROPOSITION GLOBALE A utiliser dans le cadre de propositi…" at bounding box center [560, 269] width 1120 height 538
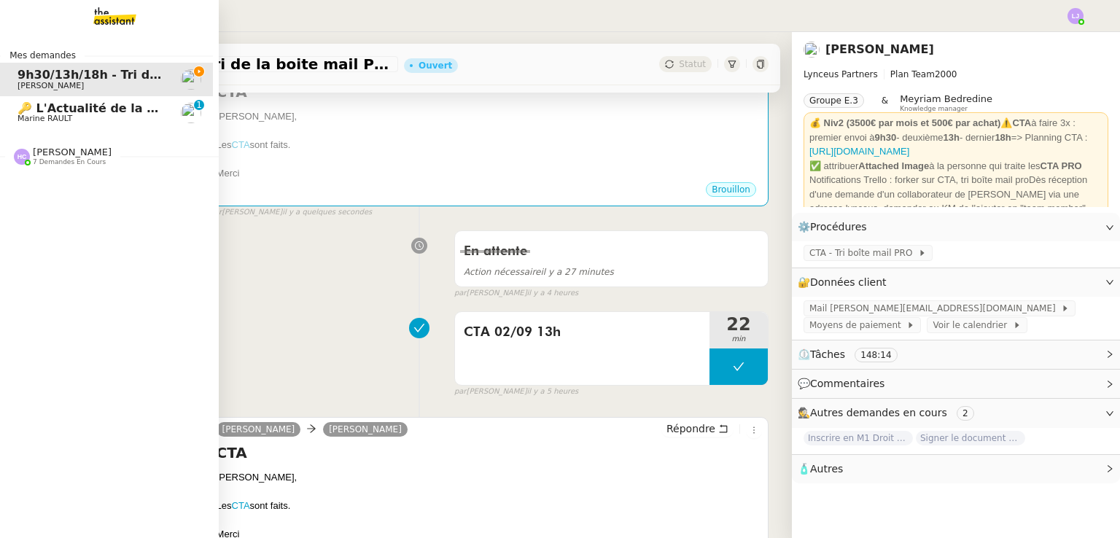
click at [39, 159] on span "7 demandes en cours" at bounding box center [69, 162] width 73 height 8
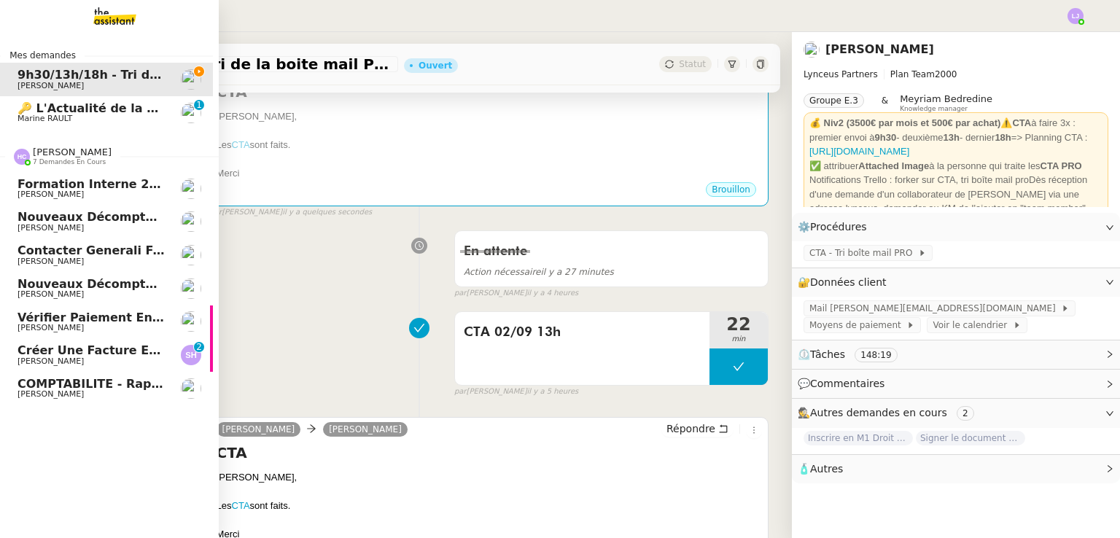
click at [133, 356] on span "Créer une facture en anglais immédiatement" at bounding box center [167, 350] width 300 height 14
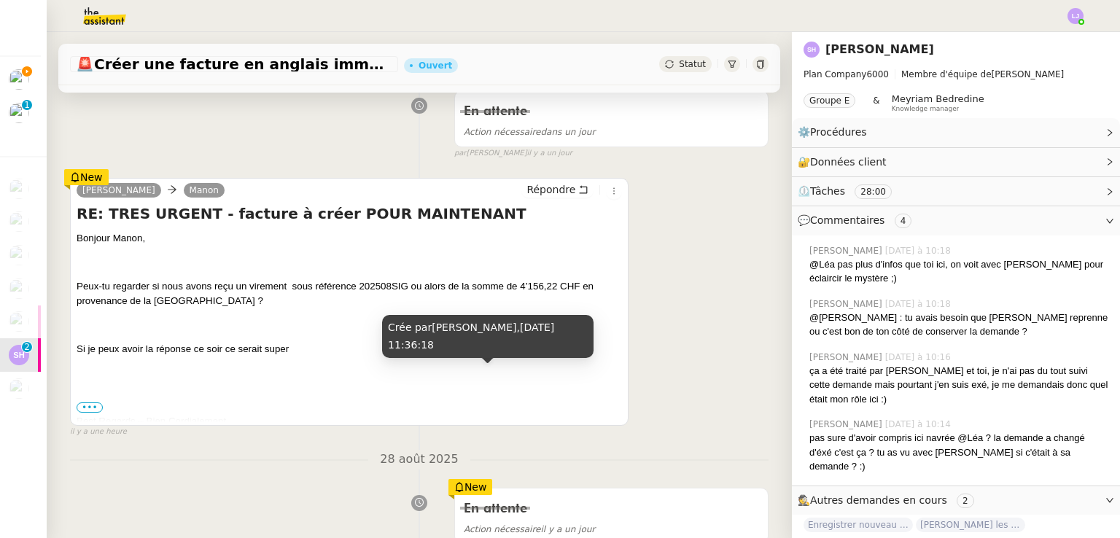
scroll to position [247, 0]
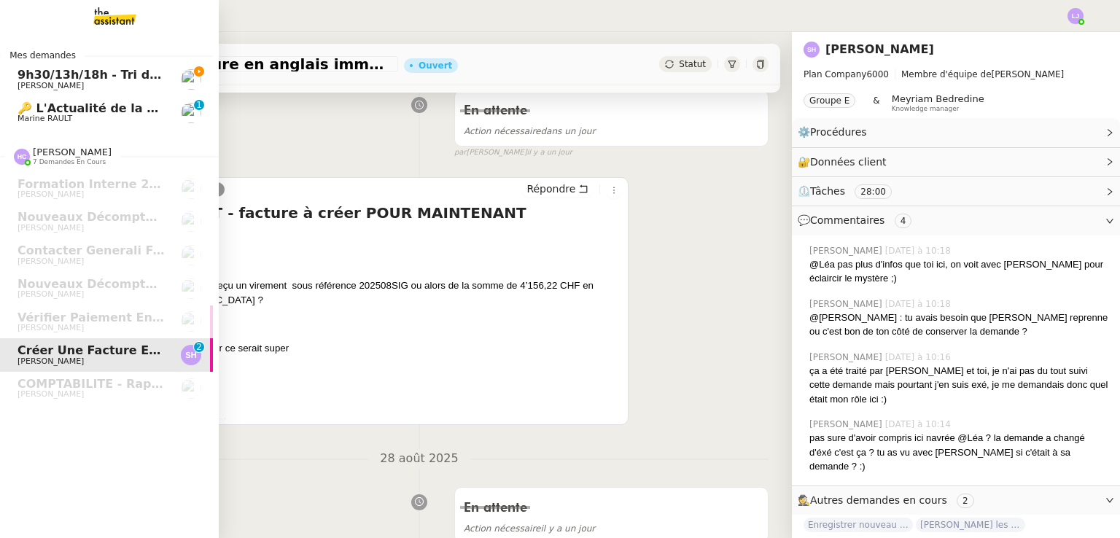
click at [114, 72] on span "9h30/13h/18h - Tri de la boite mail PRO - 29 août 2025" at bounding box center [195, 75] width 357 height 14
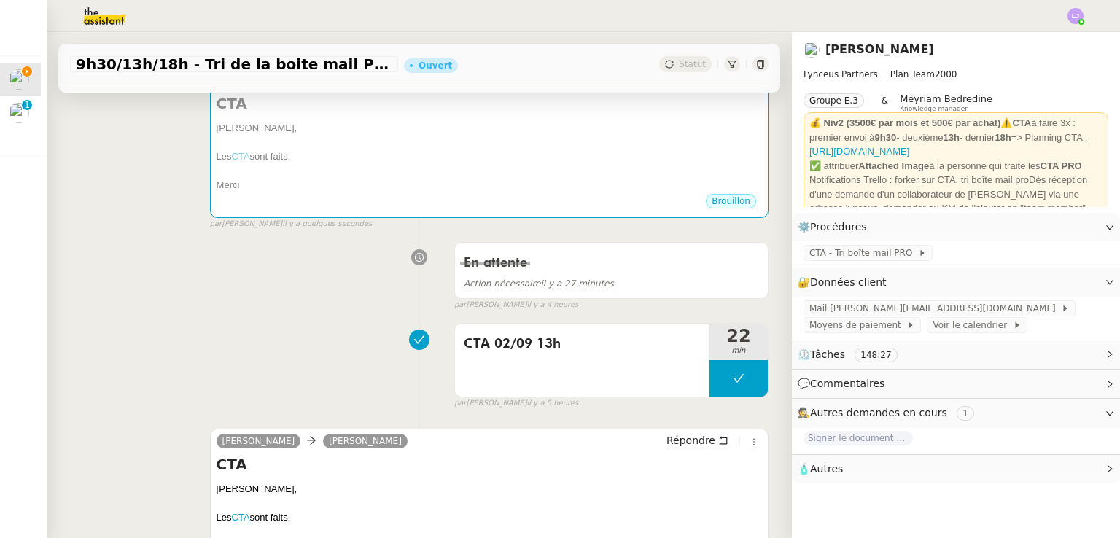
scroll to position [220, 0]
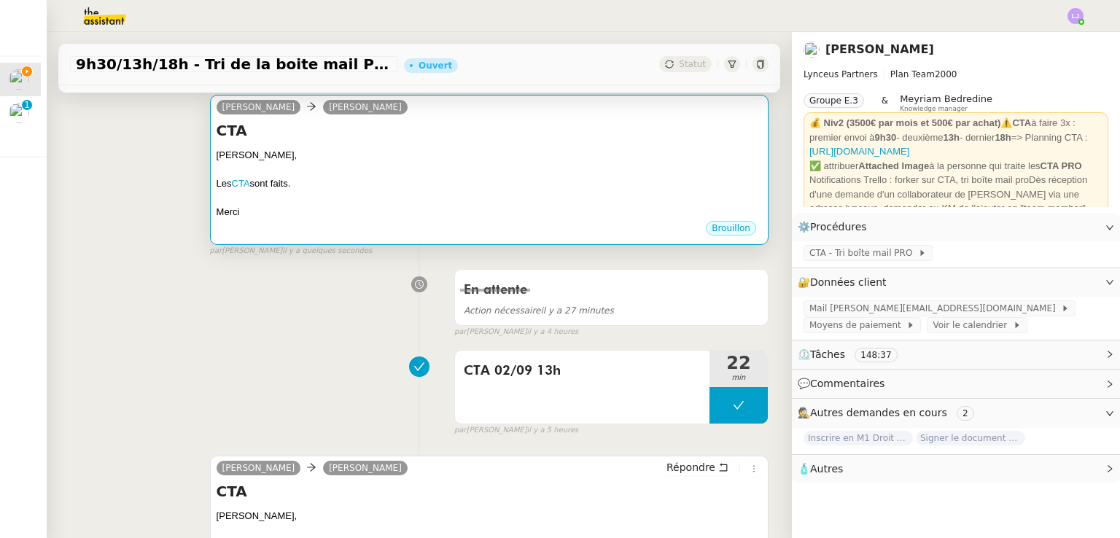
click at [286, 172] on div at bounding box center [488, 170] width 545 height 15
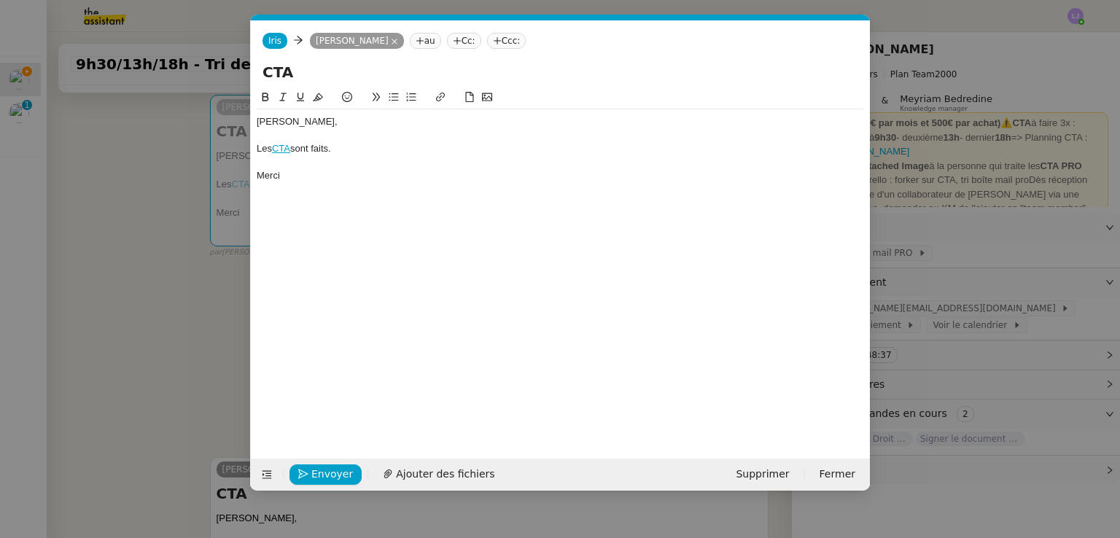
scroll to position [0, 31]
click at [330, 466] on span "Envoyer" at bounding box center [332, 474] width 42 height 17
click at [330, 466] on span "Confirmer l'envoi" at bounding box center [354, 474] width 87 height 17
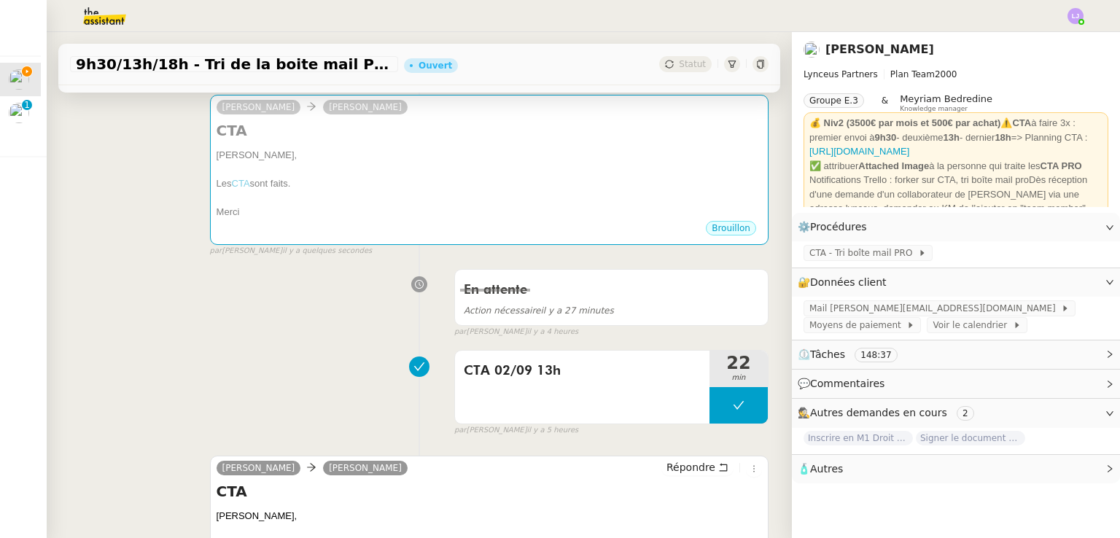
scroll to position [0, 0]
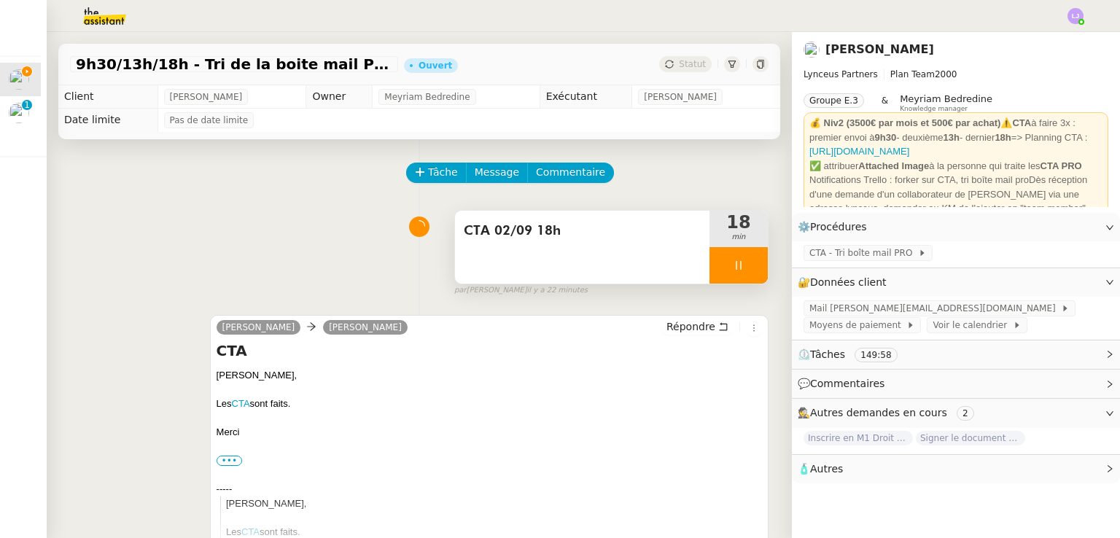
click at [735, 265] on div at bounding box center [738, 265] width 58 height 36
click at [747, 265] on icon at bounding box center [753, 265] width 12 height 12
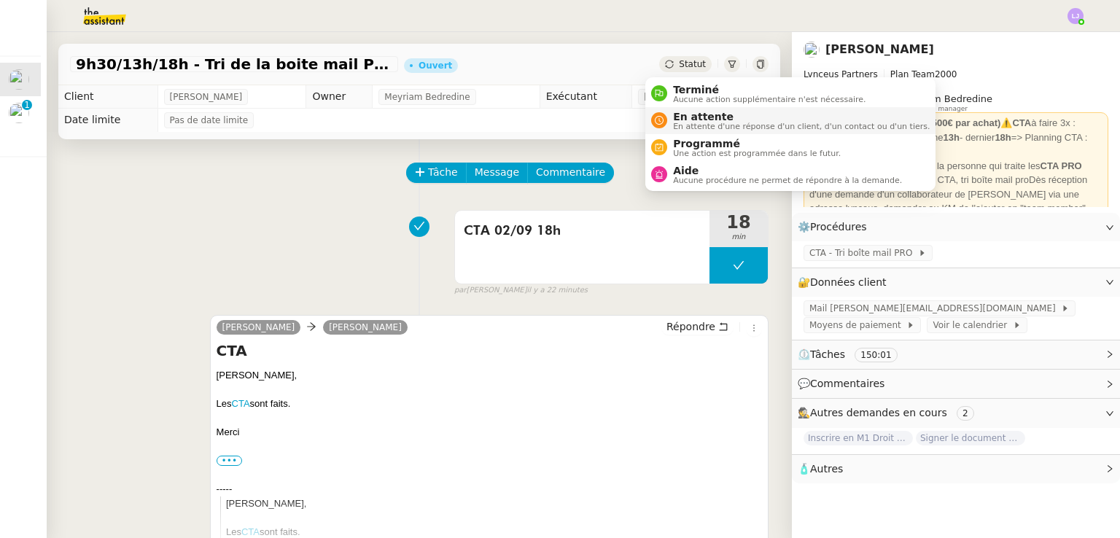
click at [694, 118] on span "En attente" at bounding box center [801, 117] width 257 height 12
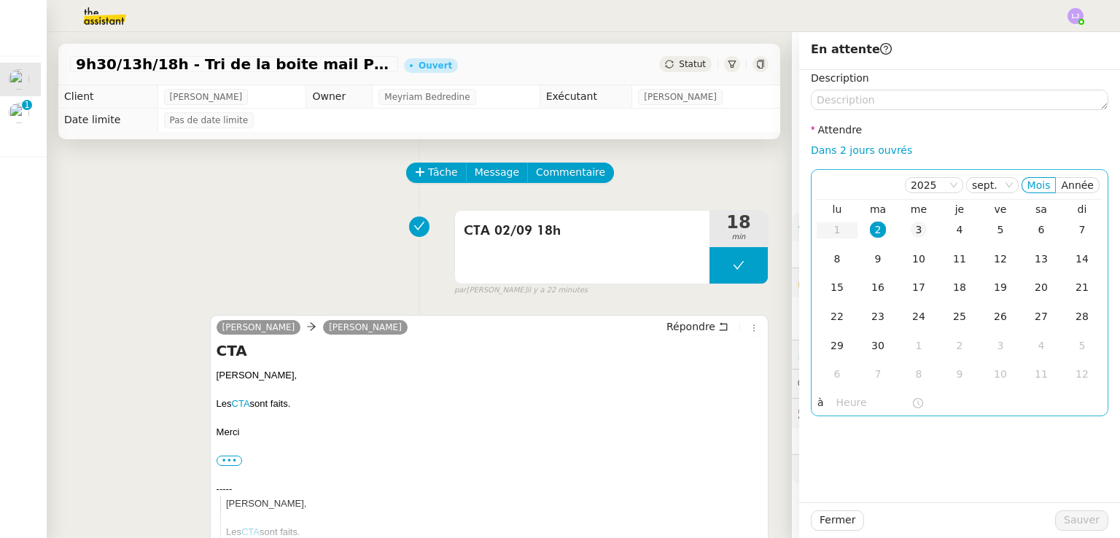
click at [910, 234] on div "3" at bounding box center [918, 230] width 16 height 16
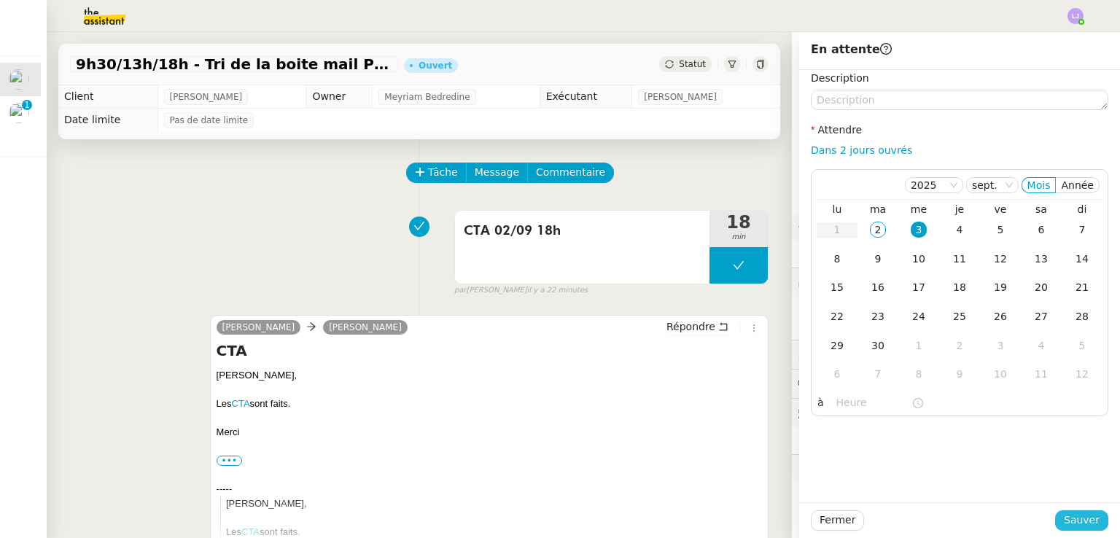
click at [1066, 521] on span "Sauver" at bounding box center [1081, 520] width 36 height 17
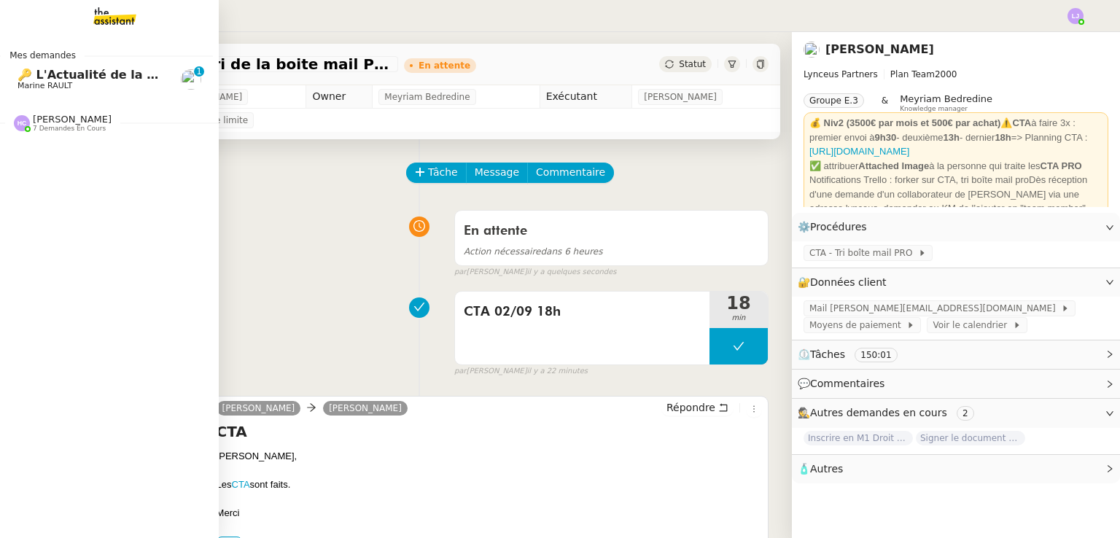
click at [83, 80] on span "🔑 L'Actualité de la Gestion Locative [Mon Résumé Mensuel]" at bounding box center [215, 75] width 396 height 14
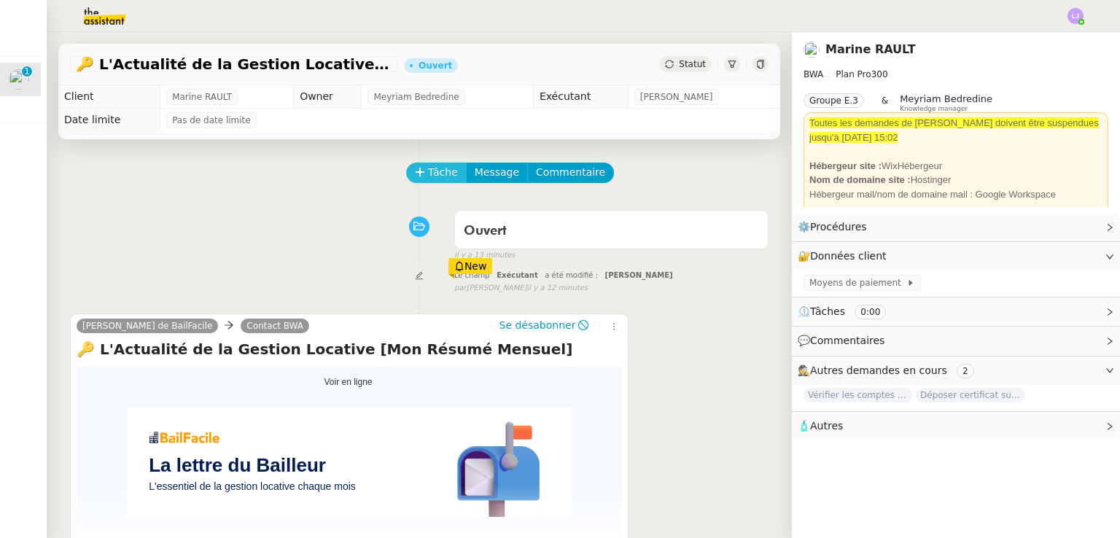
click at [428, 181] on span "Tâche" at bounding box center [443, 172] width 30 height 17
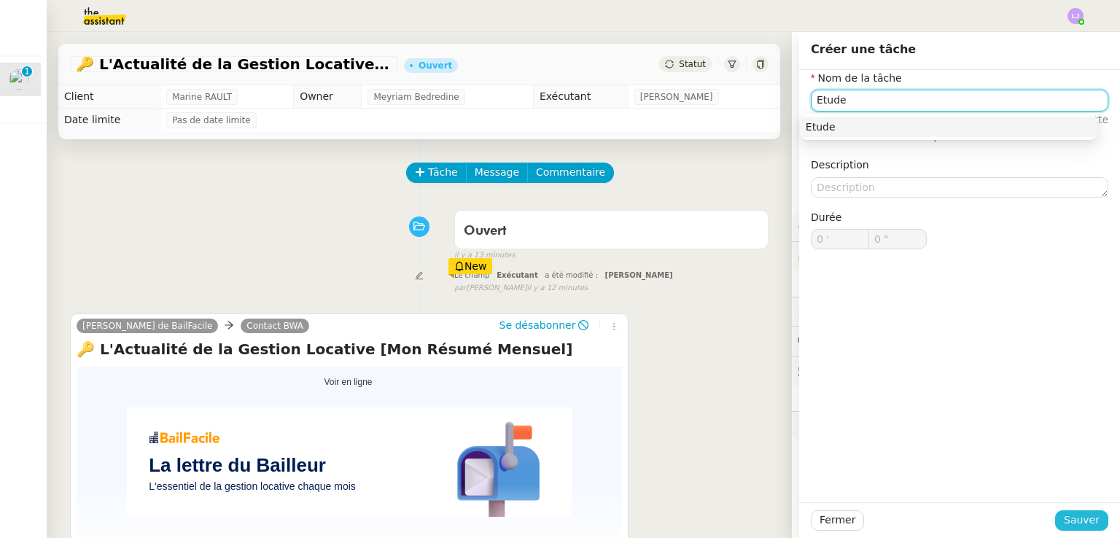
type input "Etude"
click at [1087, 517] on span "Sauver" at bounding box center [1081, 520] width 36 height 17
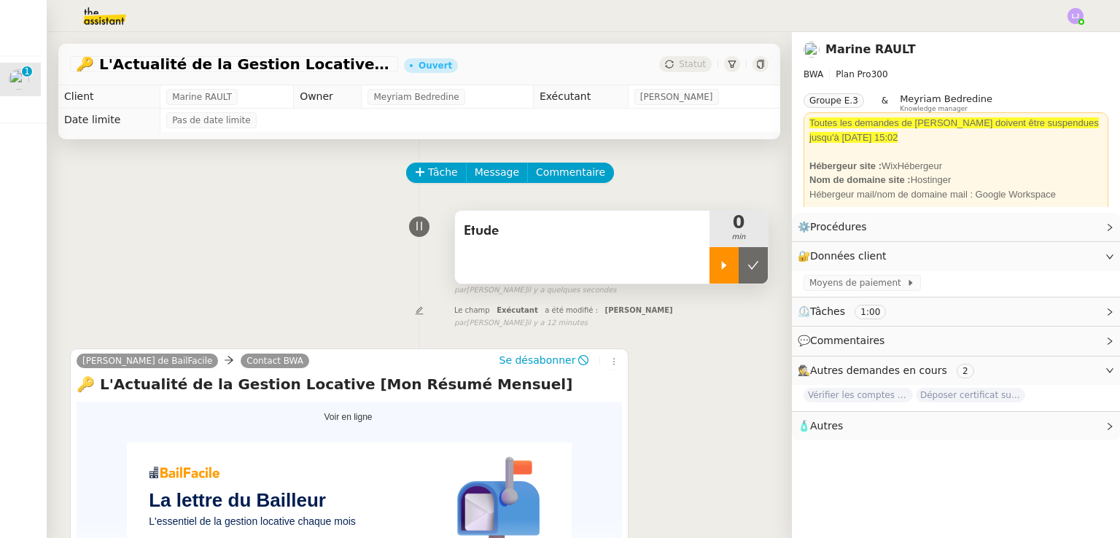
click at [718, 269] on icon at bounding box center [724, 265] width 12 height 12
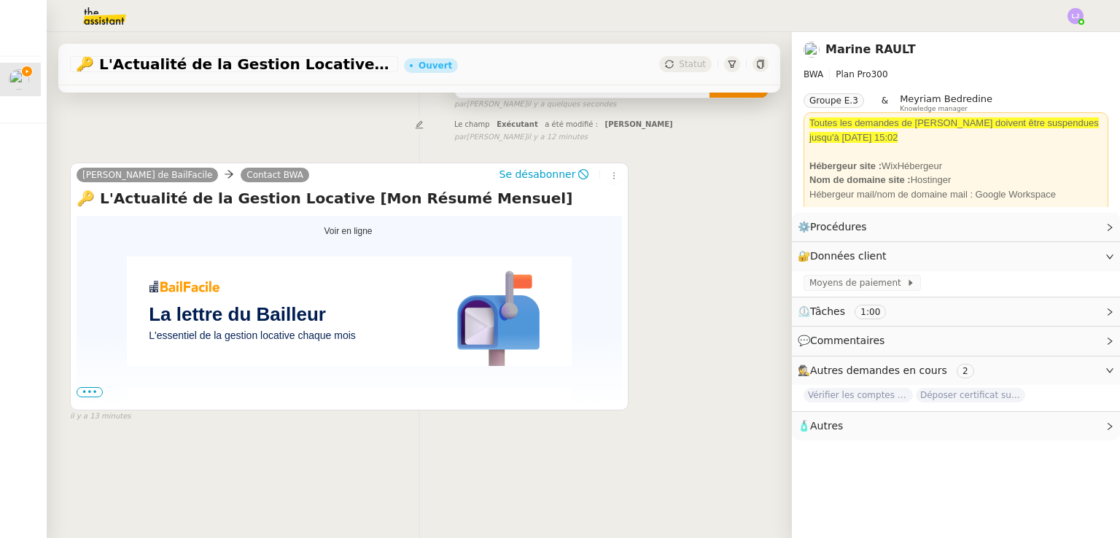
click at [90, 387] on span "•••" at bounding box center [90, 392] width 26 height 10
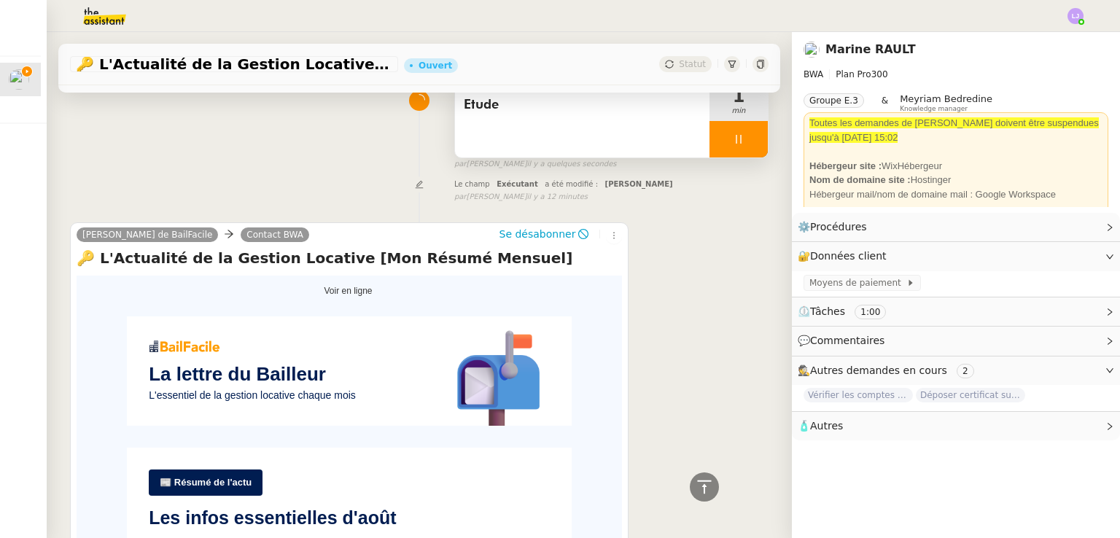
scroll to position [115, 0]
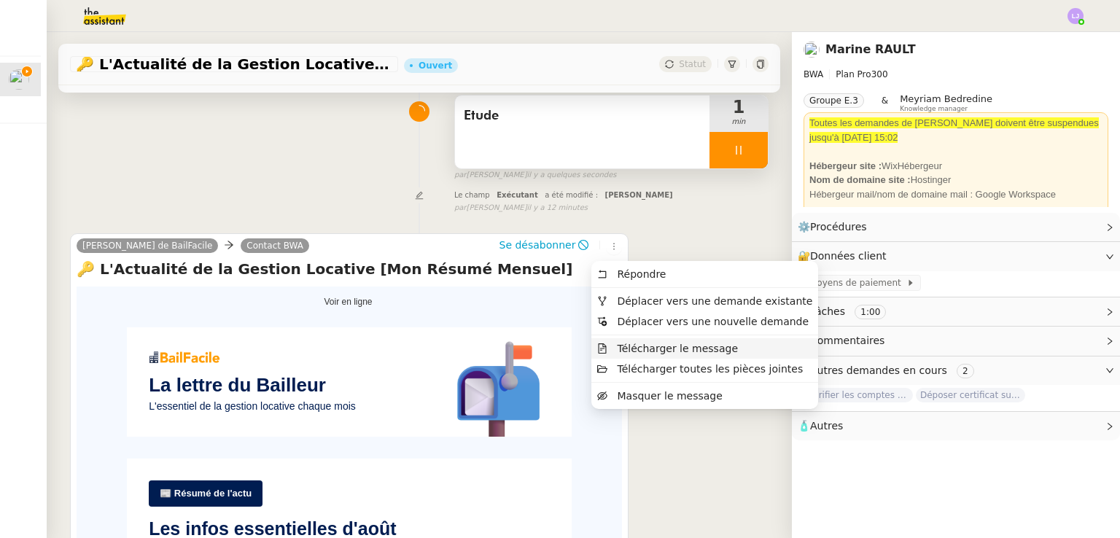
click at [667, 348] on span "Télécharger le message" at bounding box center [677, 349] width 121 height 12
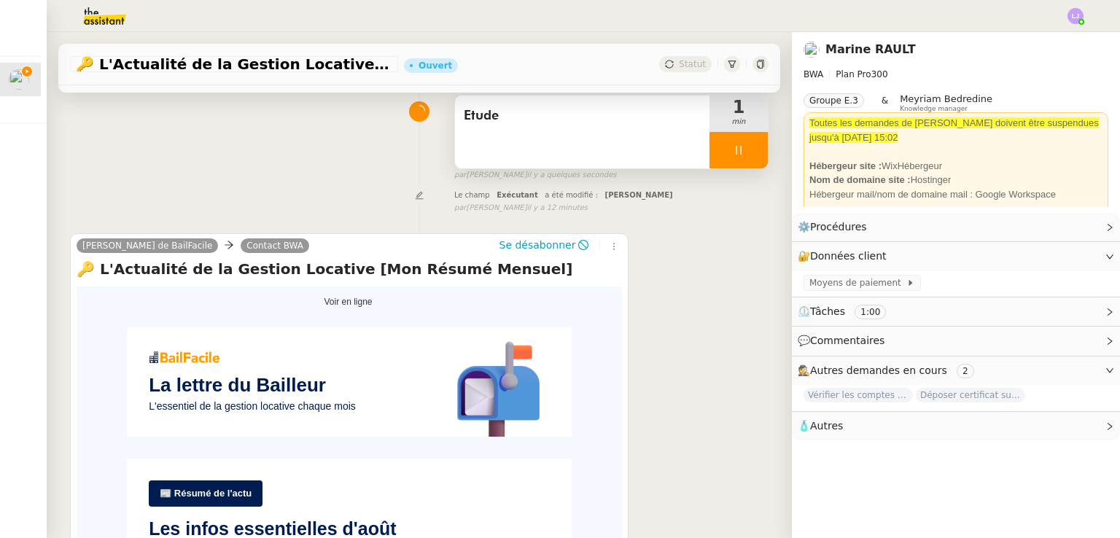
scroll to position [0, 0]
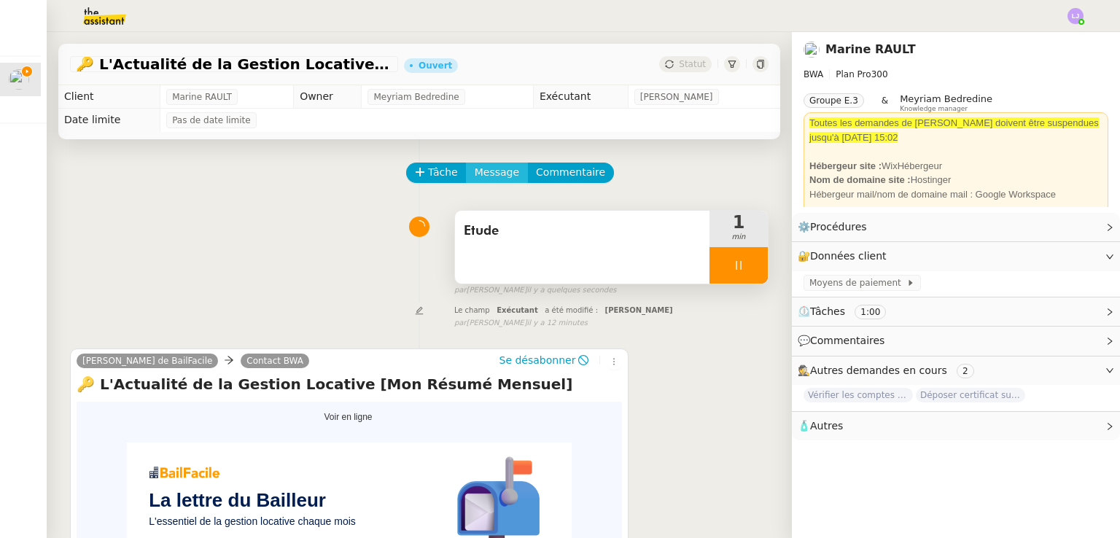
click at [483, 181] on span "Message" at bounding box center [496, 172] width 44 height 17
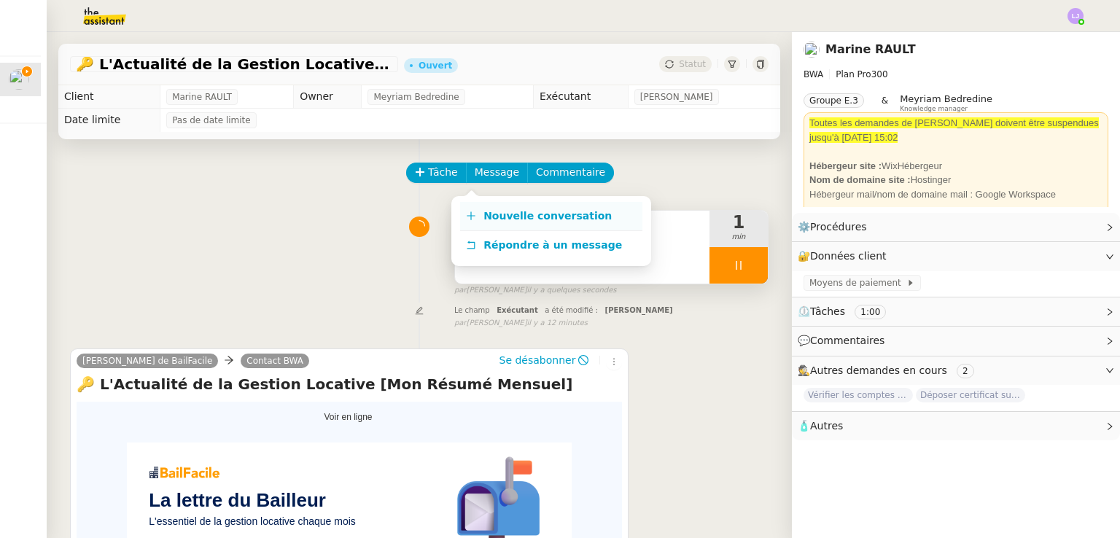
click at [535, 210] on span "Nouvelle conversation" at bounding box center [547, 216] width 128 height 12
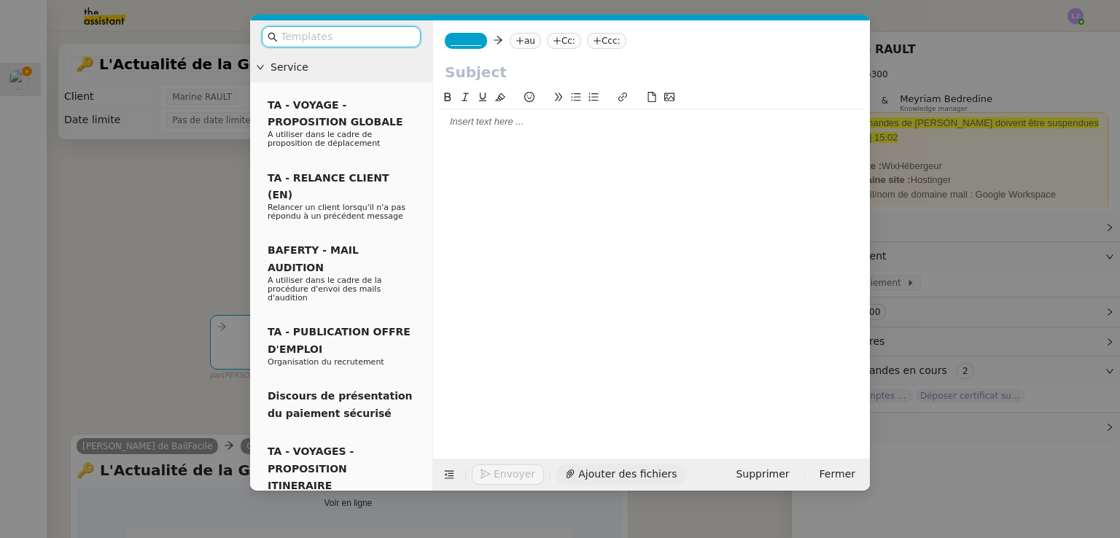
click at [603, 469] on span "Ajouter des fichiers" at bounding box center [627, 474] width 98 height 17
click at [499, 118] on div at bounding box center [651, 121] width 425 height 13
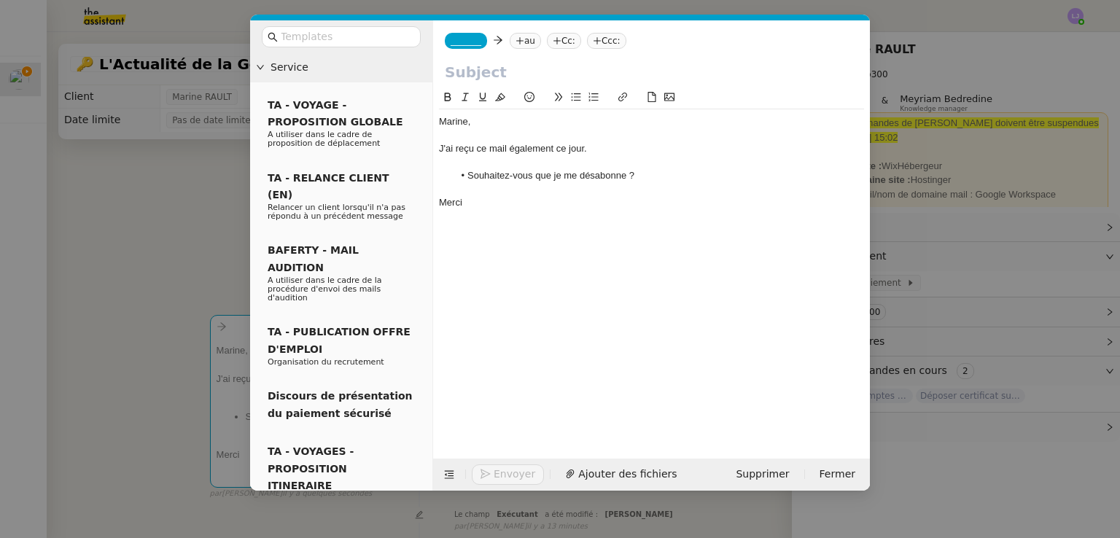
click at [473, 67] on input "text" at bounding box center [651, 72] width 413 height 22
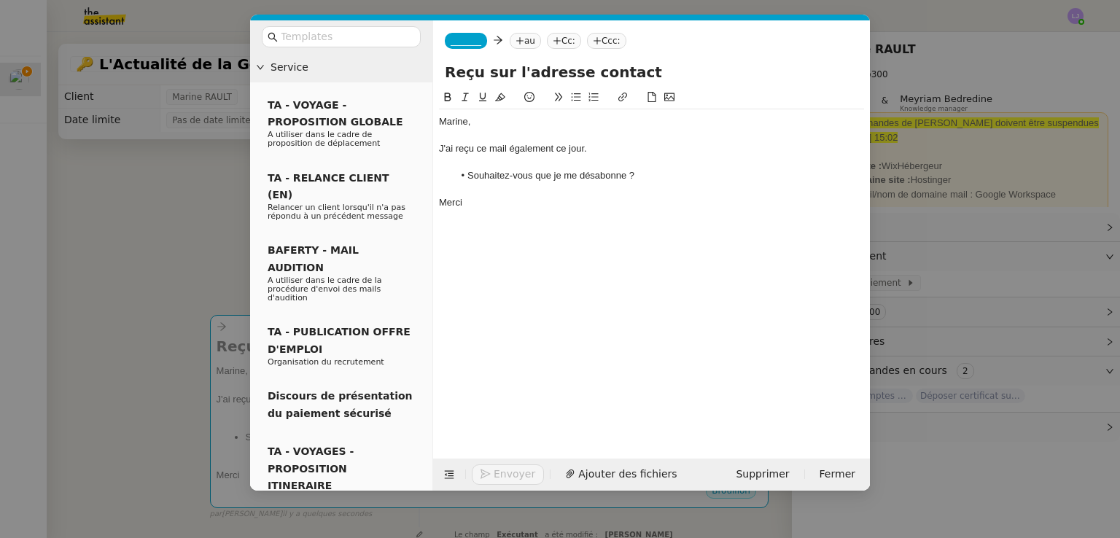
type input "Reçu sur l'adresse contact"
click at [515, 43] on icon at bounding box center [519, 40] width 9 height 9
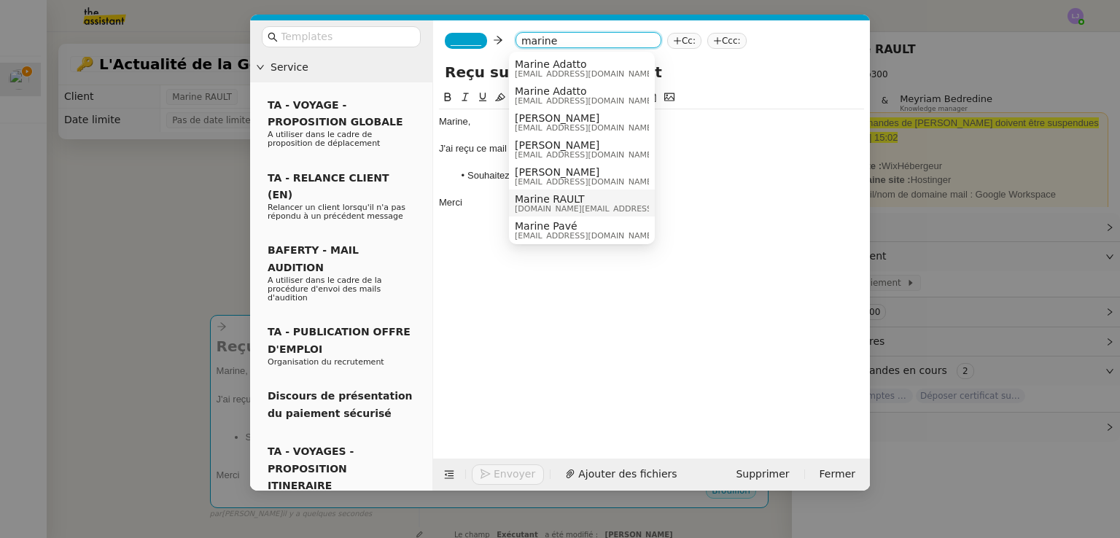
type input "marine"
click at [553, 200] on span "Marine RAULT" at bounding box center [618, 199] width 207 height 12
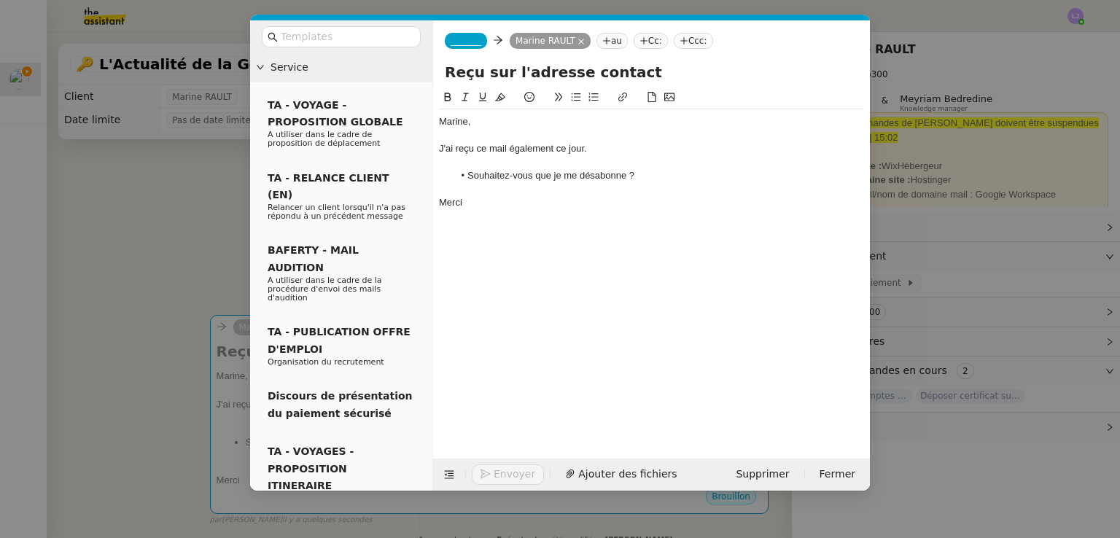
click at [464, 46] on span "_______" at bounding box center [465, 41] width 31 height 10
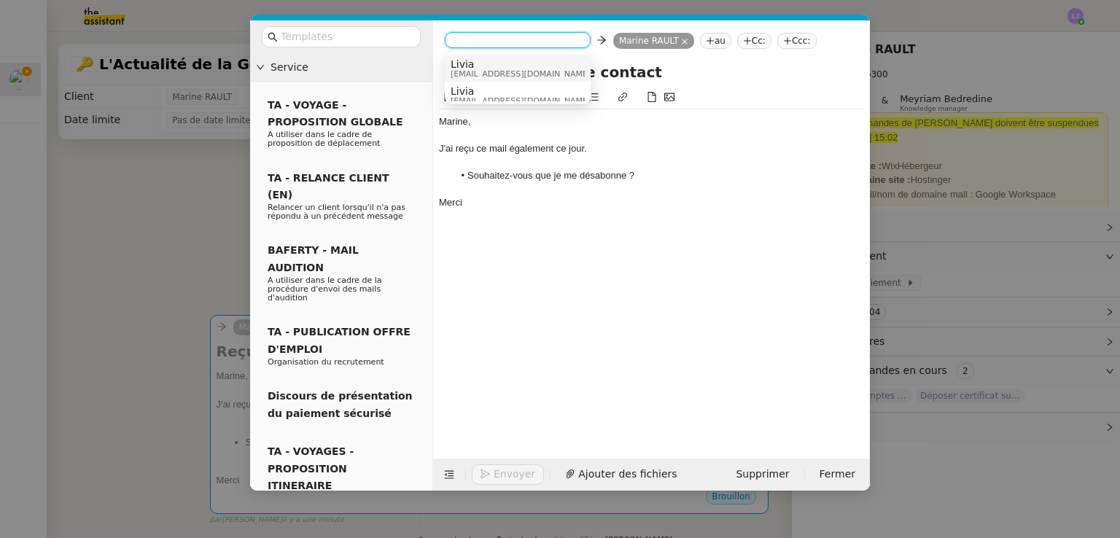
click at [495, 61] on span "Livia" at bounding box center [520, 64] width 140 height 12
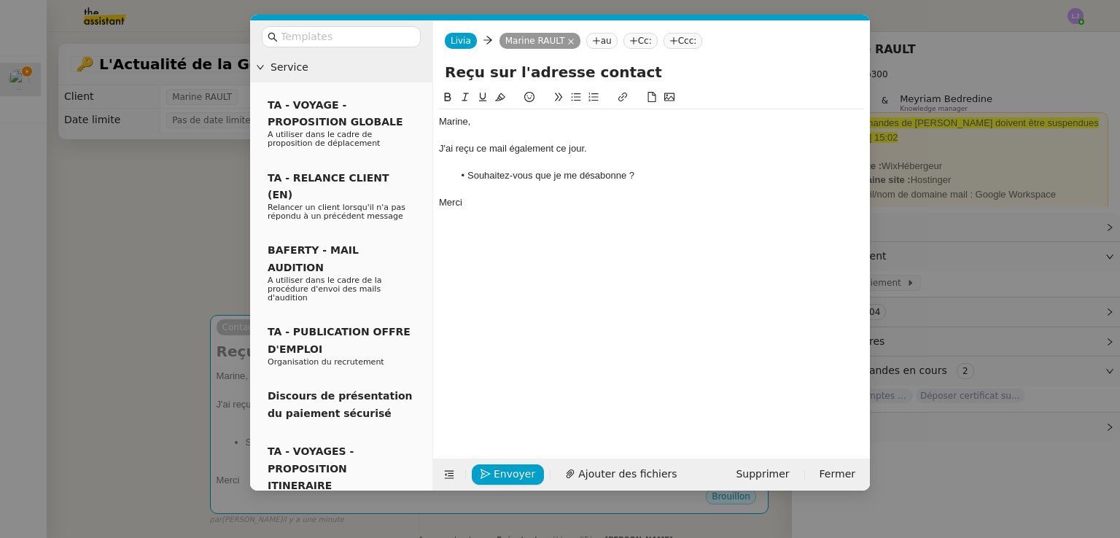
click at [506, 149] on div "J'ai reçu ce mail également ce jour." at bounding box center [651, 148] width 425 height 13
click at [265, 437] on div "TA - VOYAGES - PROPOSITION ITINERAIRE Soumettre les résultats d'une recherche" at bounding box center [341, 479] width 159 height 84
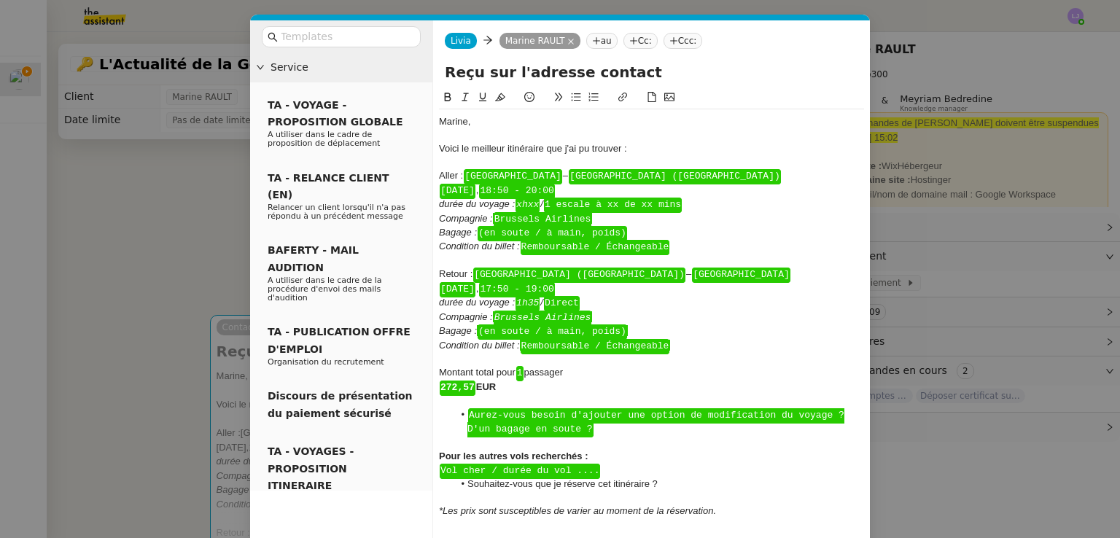
click at [554, 312] on span "Brussels Airlines" at bounding box center [542, 317] width 97 height 11
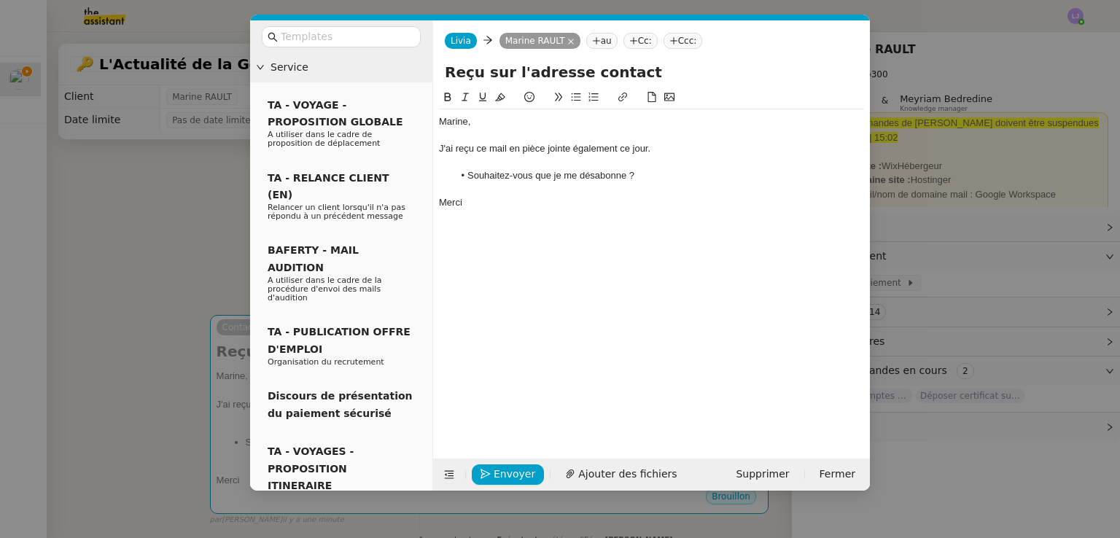
click at [103, 414] on nz-modal-container "Service TA - VOYAGE - PROPOSITION GLOBALE A utiliser dans le cadre de propositi…" at bounding box center [560, 269] width 1120 height 538
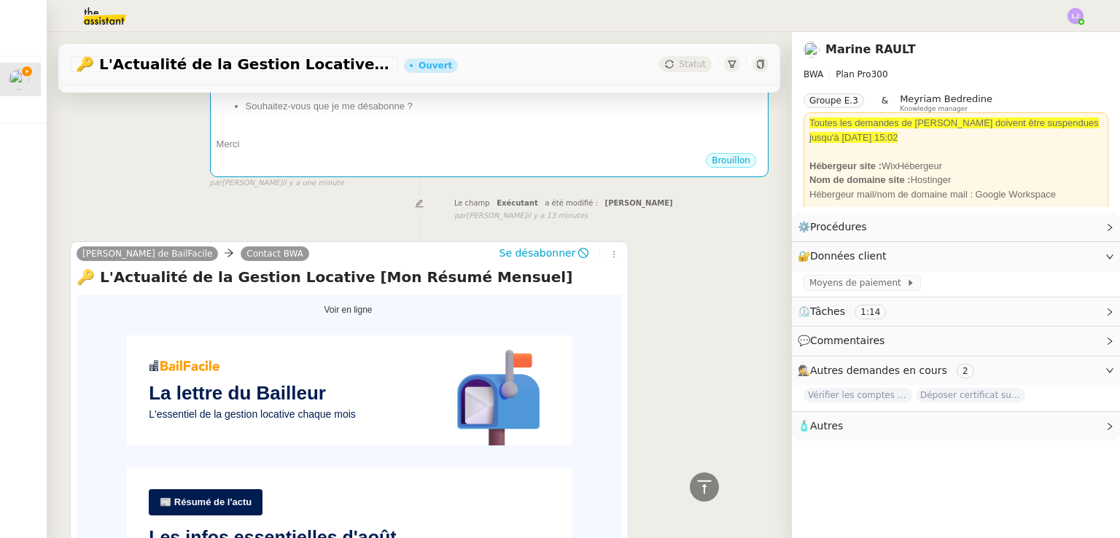
scroll to position [337, 0]
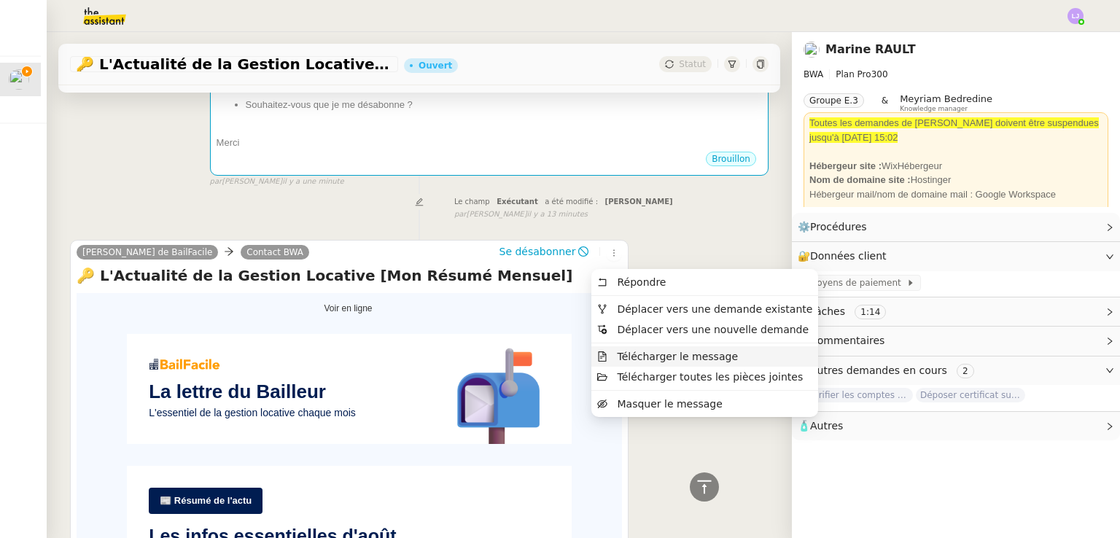
click at [660, 356] on span "Télécharger le message" at bounding box center [677, 357] width 121 height 12
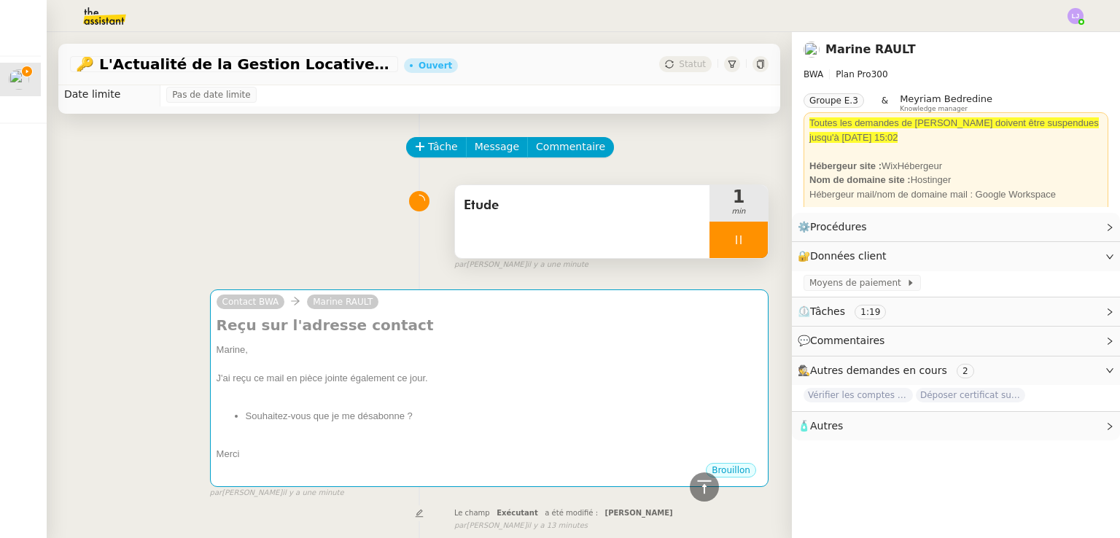
scroll to position [0, 0]
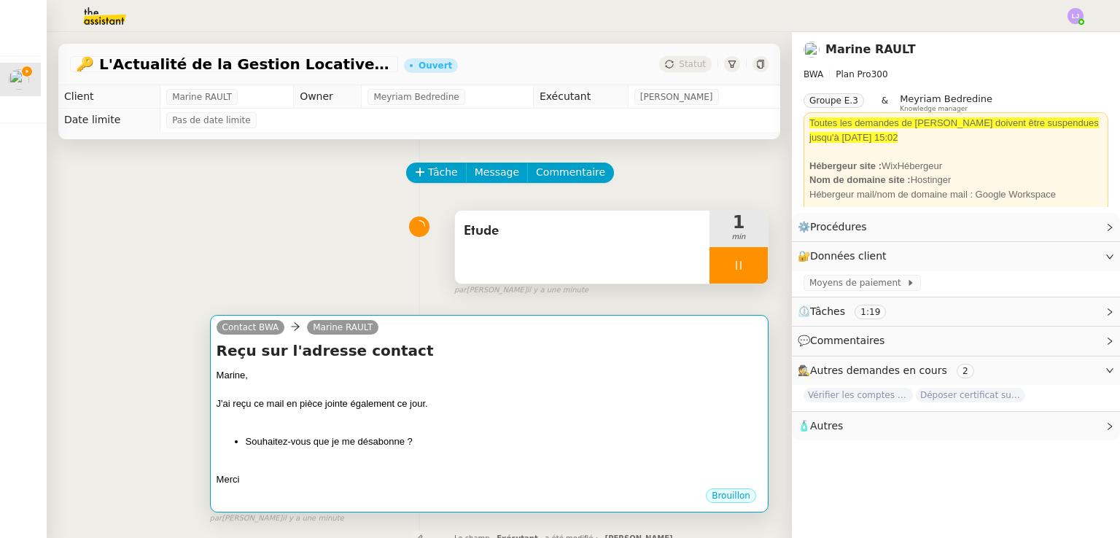
click at [426, 375] on div "Marine," at bounding box center [488, 375] width 545 height 15
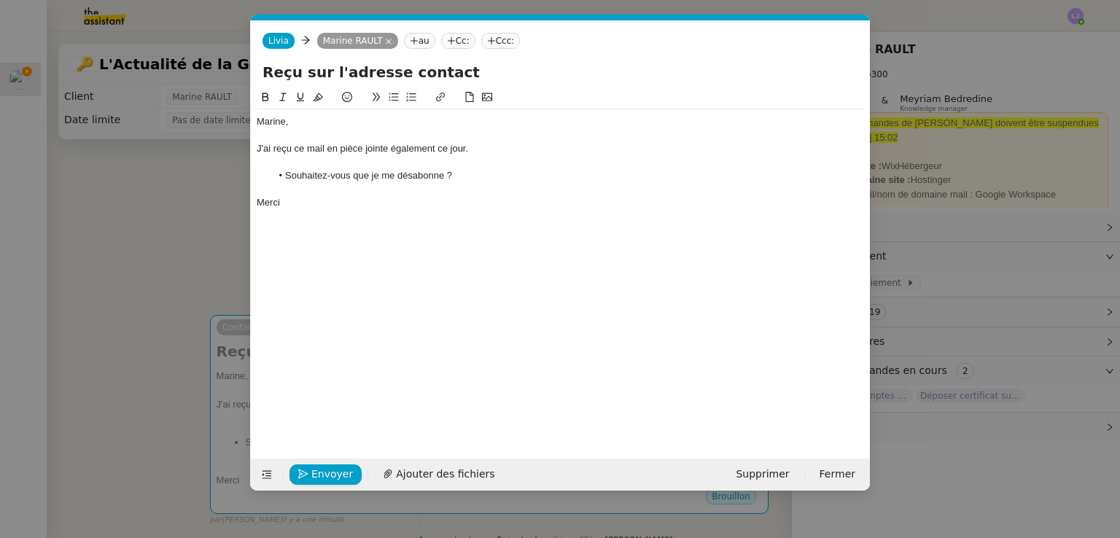
scroll to position [0, 31]
click at [437, 475] on span "Ajouter des fichiers" at bounding box center [445, 474] width 98 height 17
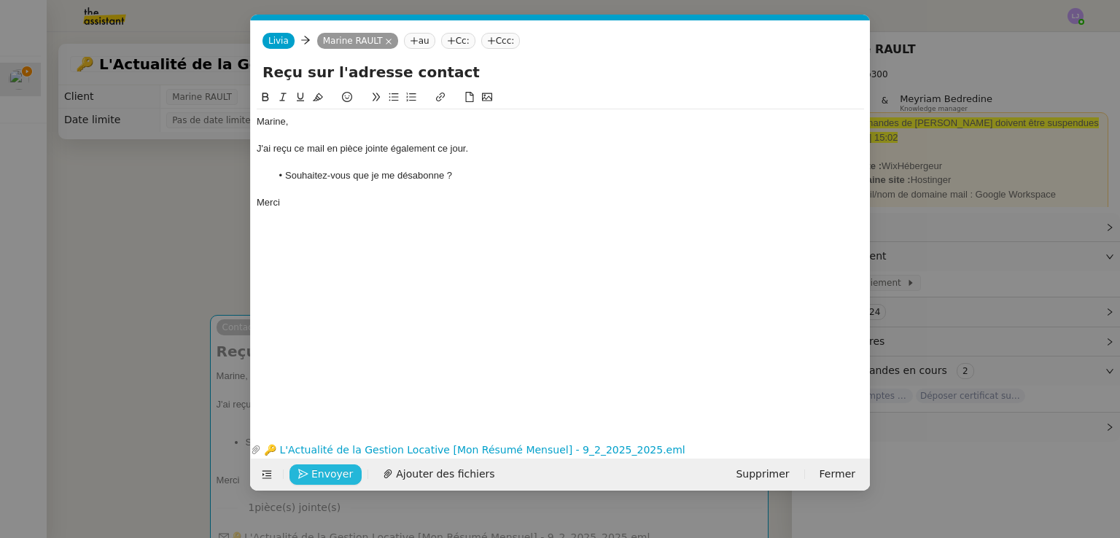
click at [324, 477] on span "Envoyer" at bounding box center [332, 474] width 42 height 17
click at [324, 477] on span "Confirmer l'envoi" at bounding box center [354, 474] width 87 height 17
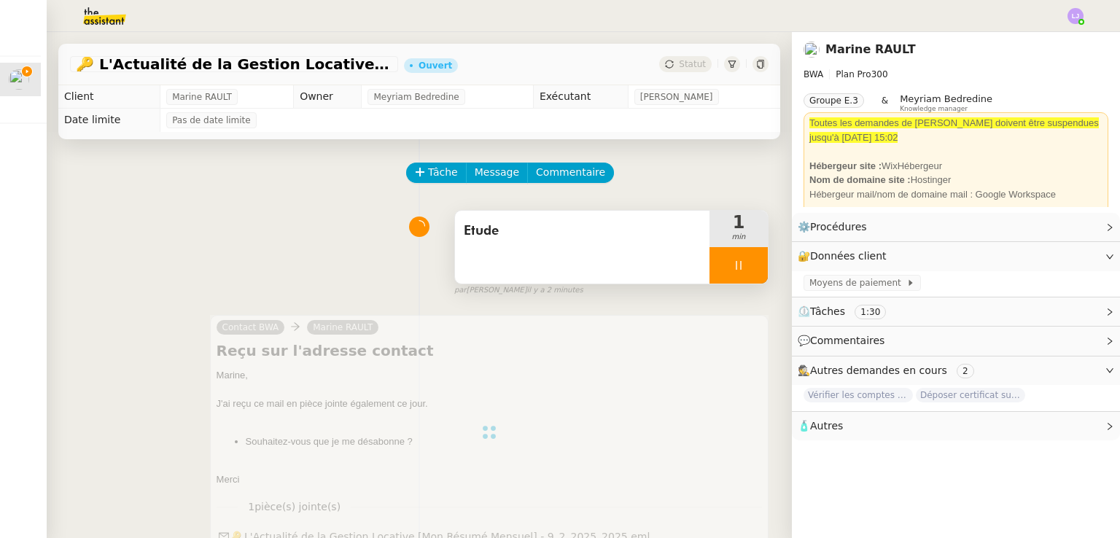
click at [536, 232] on span "Etude" at bounding box center [582, 231] width 237 height 22
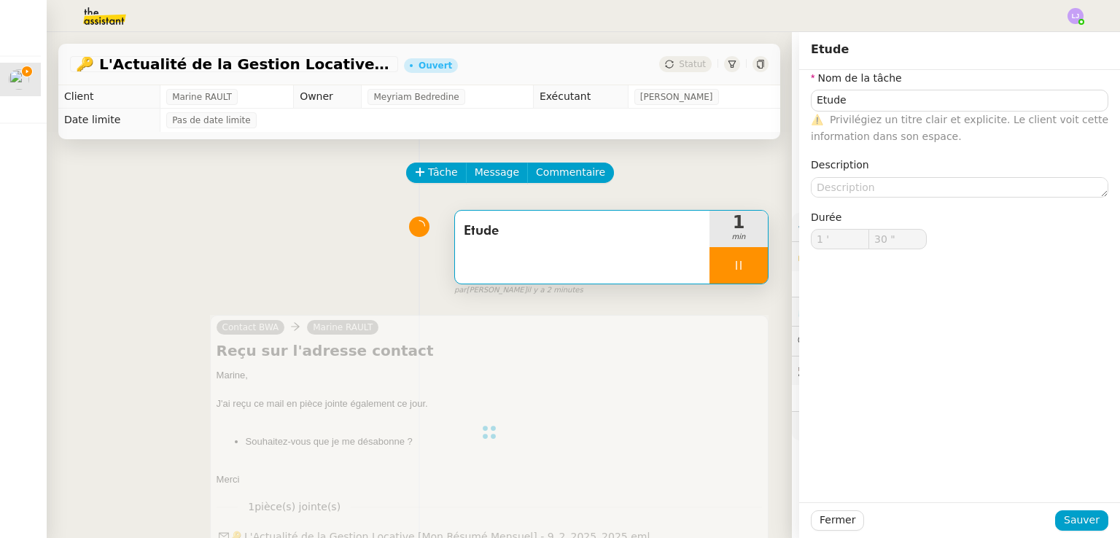
type input "31 ""
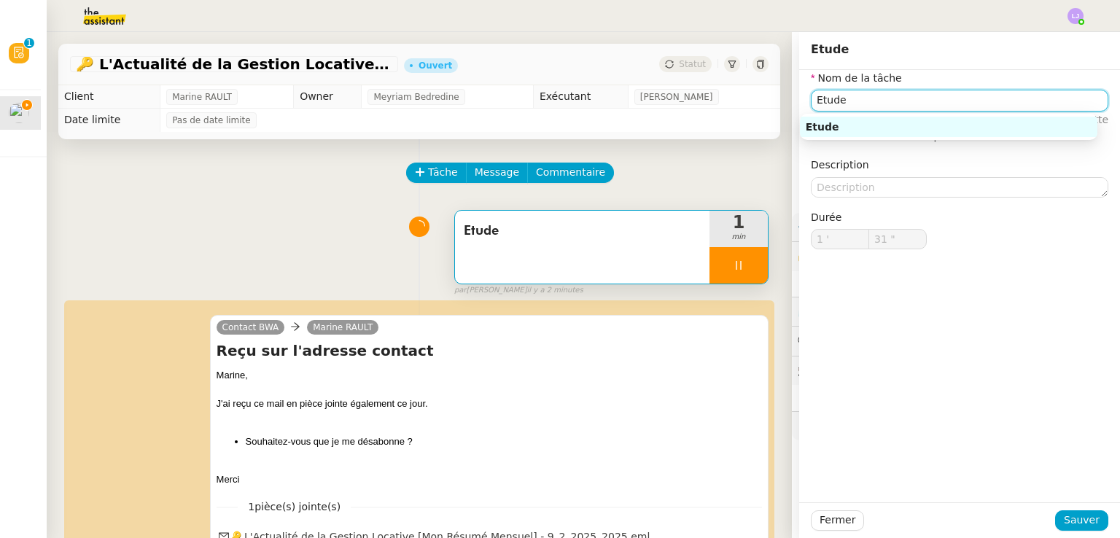
click at [887, 103] on input "Etude" at bounding box center [958, 100] width 297 height 21
type input "Etude"
type input "1 '"
type input "32 ""
type input "Etude"
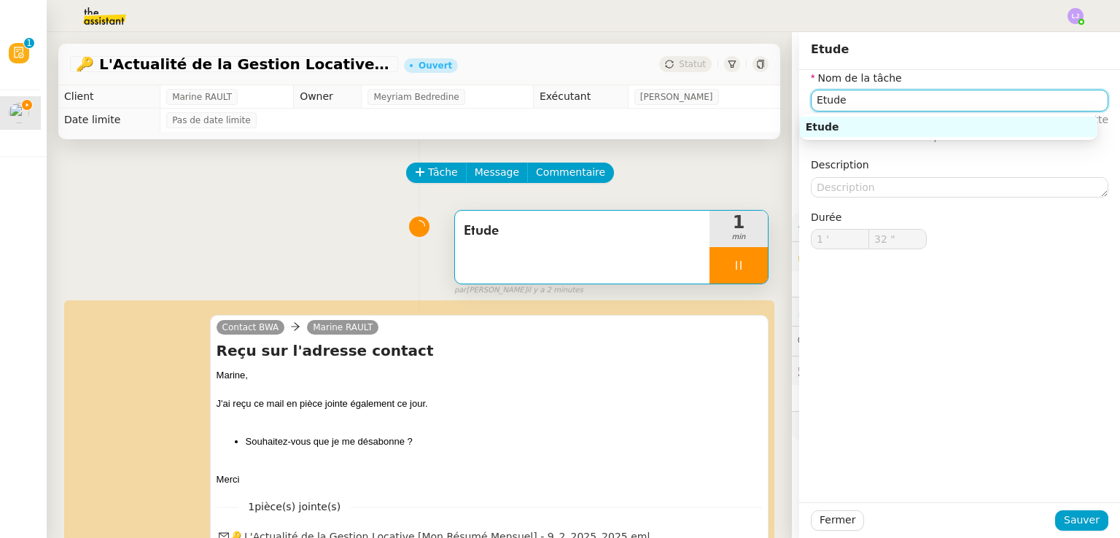
type input "1 '"
type input "32 ""
click at [887, 103] on input "Etude" at bounding box center [958, 100] width 297 height 21
type input "Etude"
type input "1 '"
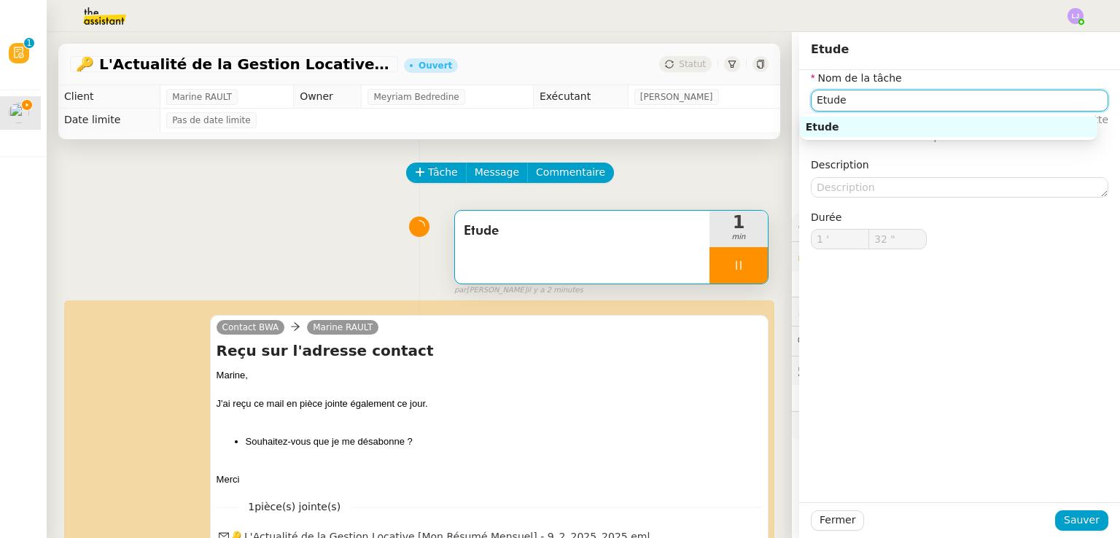
type input "33 ""
click at [887, 103] on input "Etude" at bounding box center [958, 100] width 297 height 21
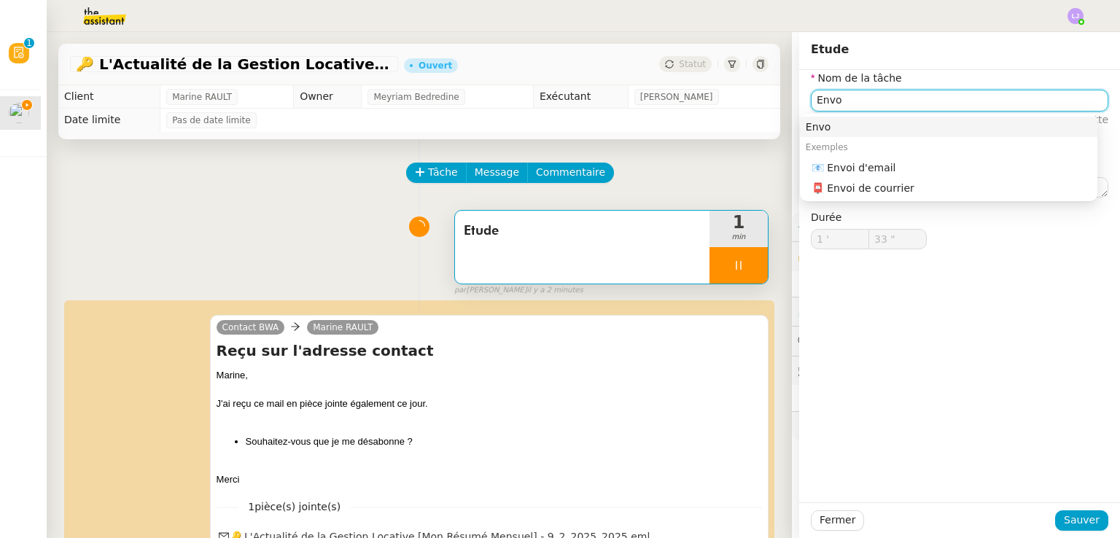
type input "Envoi"
type input "34 ""
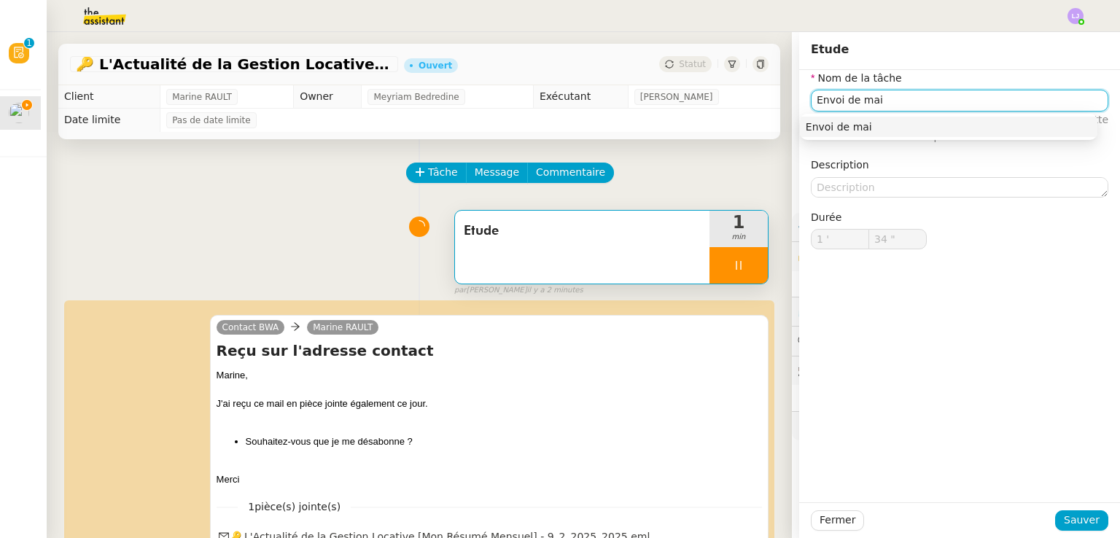
type input "Envoi de mail"
type input "35 ""
type input "Envoi de mail"
type input "36 ""
type input "Envoi de mail"
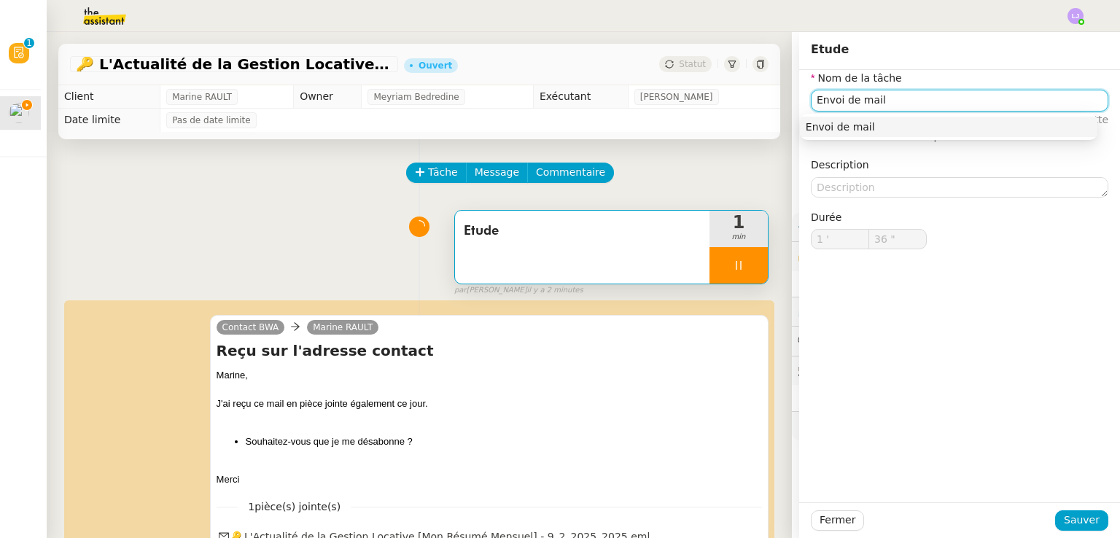
type input "37 ""
type input "Envoi de mail"
click at [1087, 522] on span "Sauver" at bounding box center [1081, 520] width 36 height 17
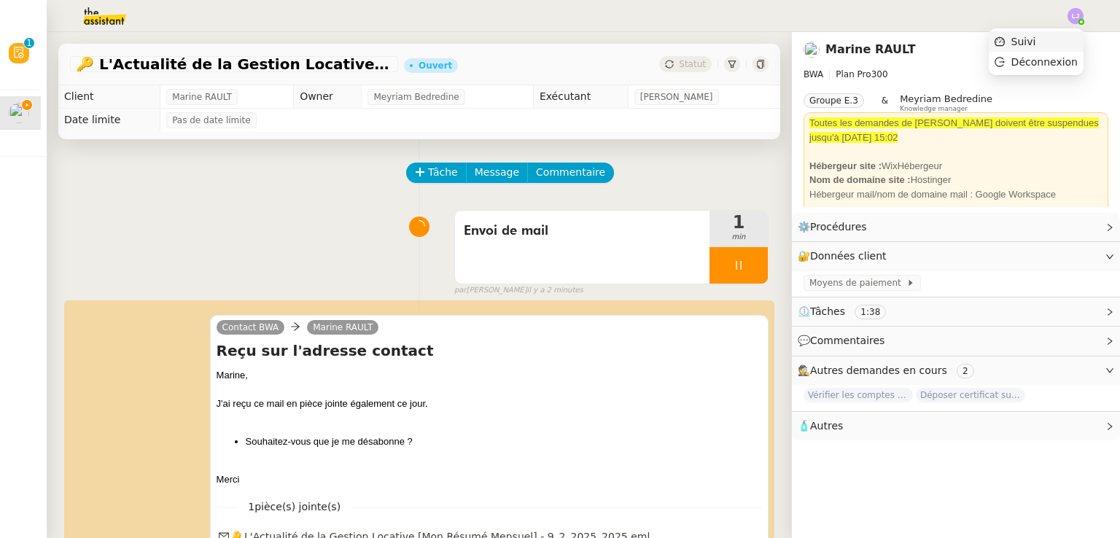
click at [1066, 31] on li "Suivi" at bounding box center [1035, 41] width 95 height 20
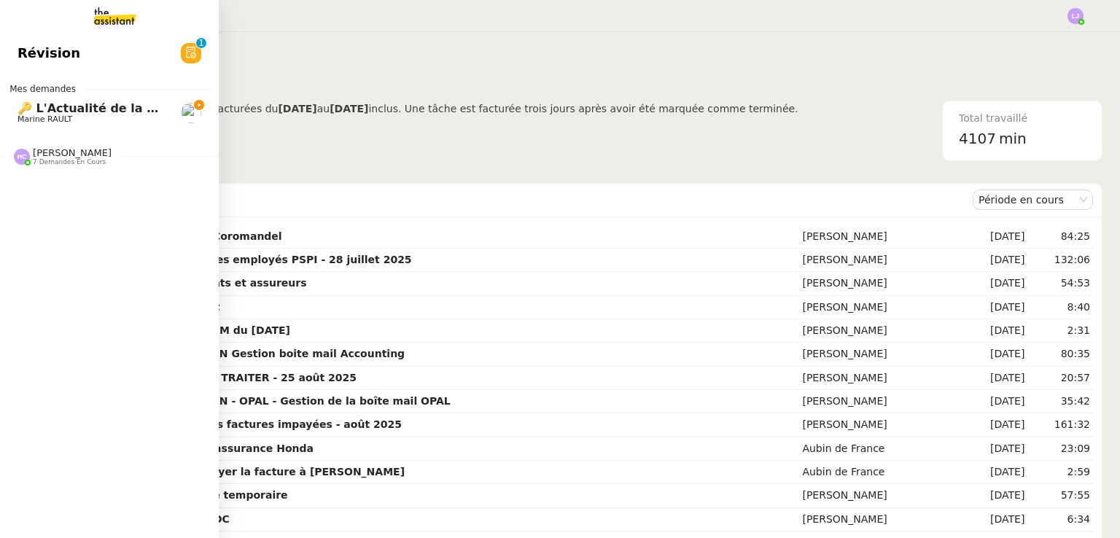
click at [71, 100] on link "🔑 L'Actualité de la Gestion Locative [Mon Résumé Mensuel] Marine RAULT" at bounding box center [103, 113] width 219 height 34
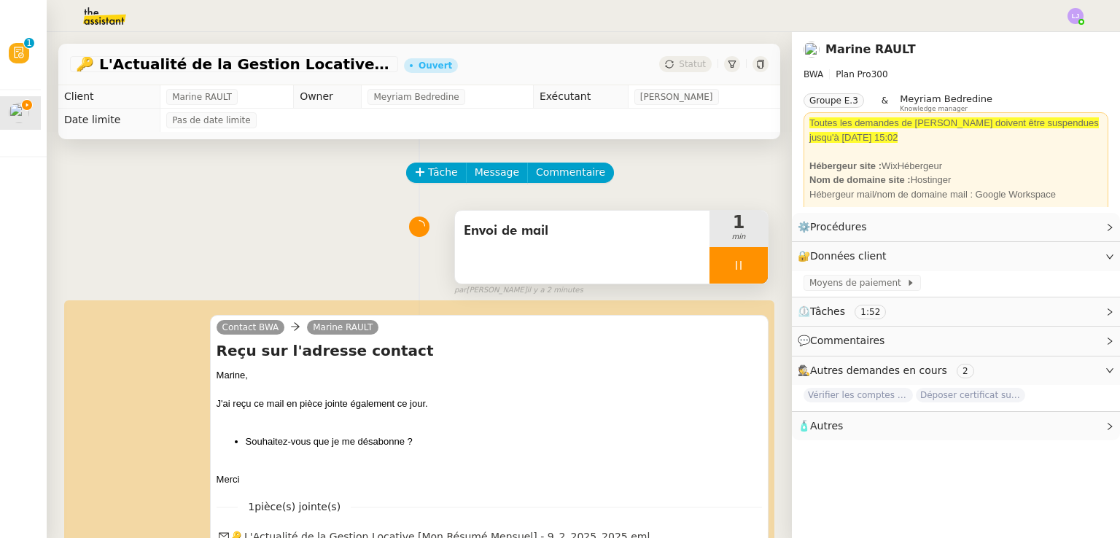
click at [743, 263] on div at bounding box center [738, 265] width 58 height 36
click at [747, 263] on icon at bounding box center [753, 265] width 12 height 12
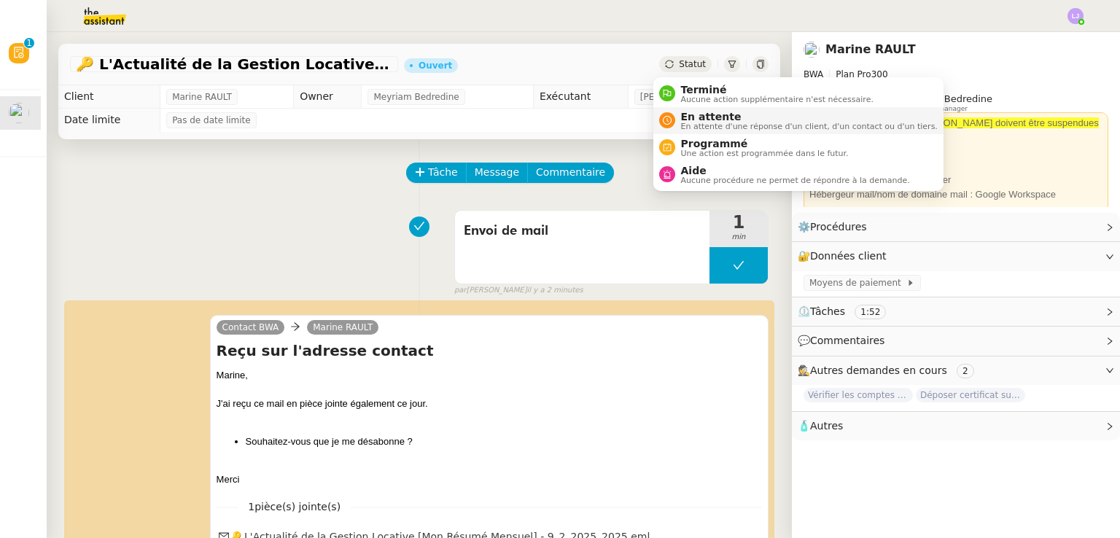
click at [706, 122] on span "En attente d'une réponse d'un client, d'un contact ou d'un tiers." at bounding box center [809, 126] width 257 height 8
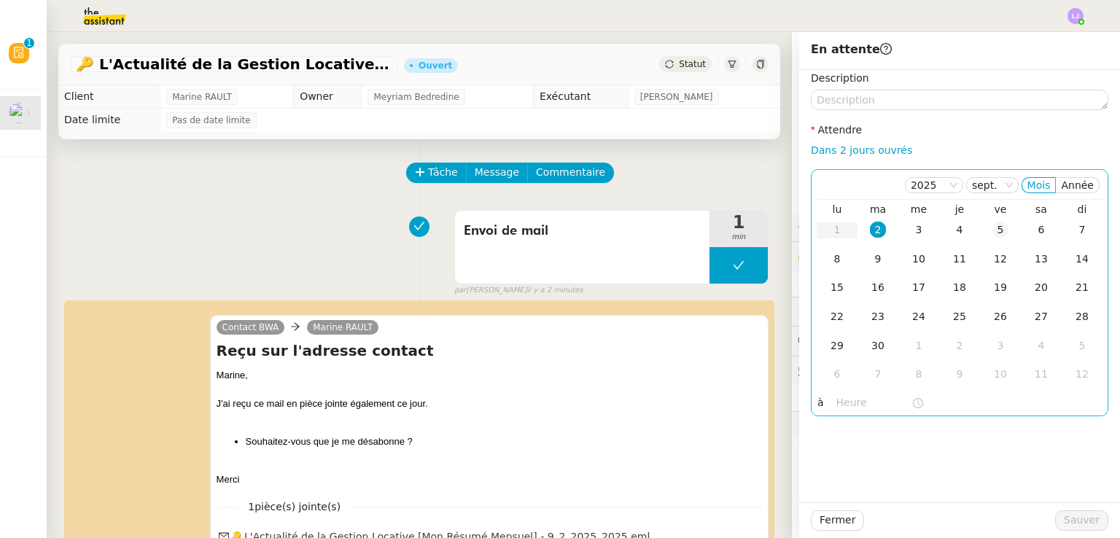
click at [992, 233] on div "5" at bounding box center [1000, 230] width 16 height 16
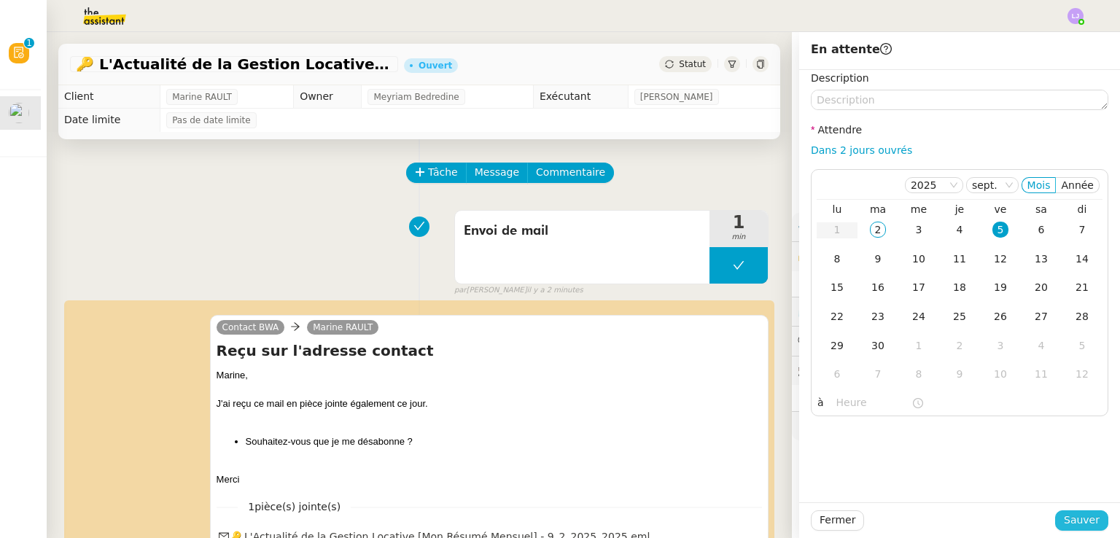
click at [1055, 520] on button "Sauver" at bounding box center [1081, 520] width 53 height 20
